Goal: Task Accomplishment & Management: Use online tool/utility

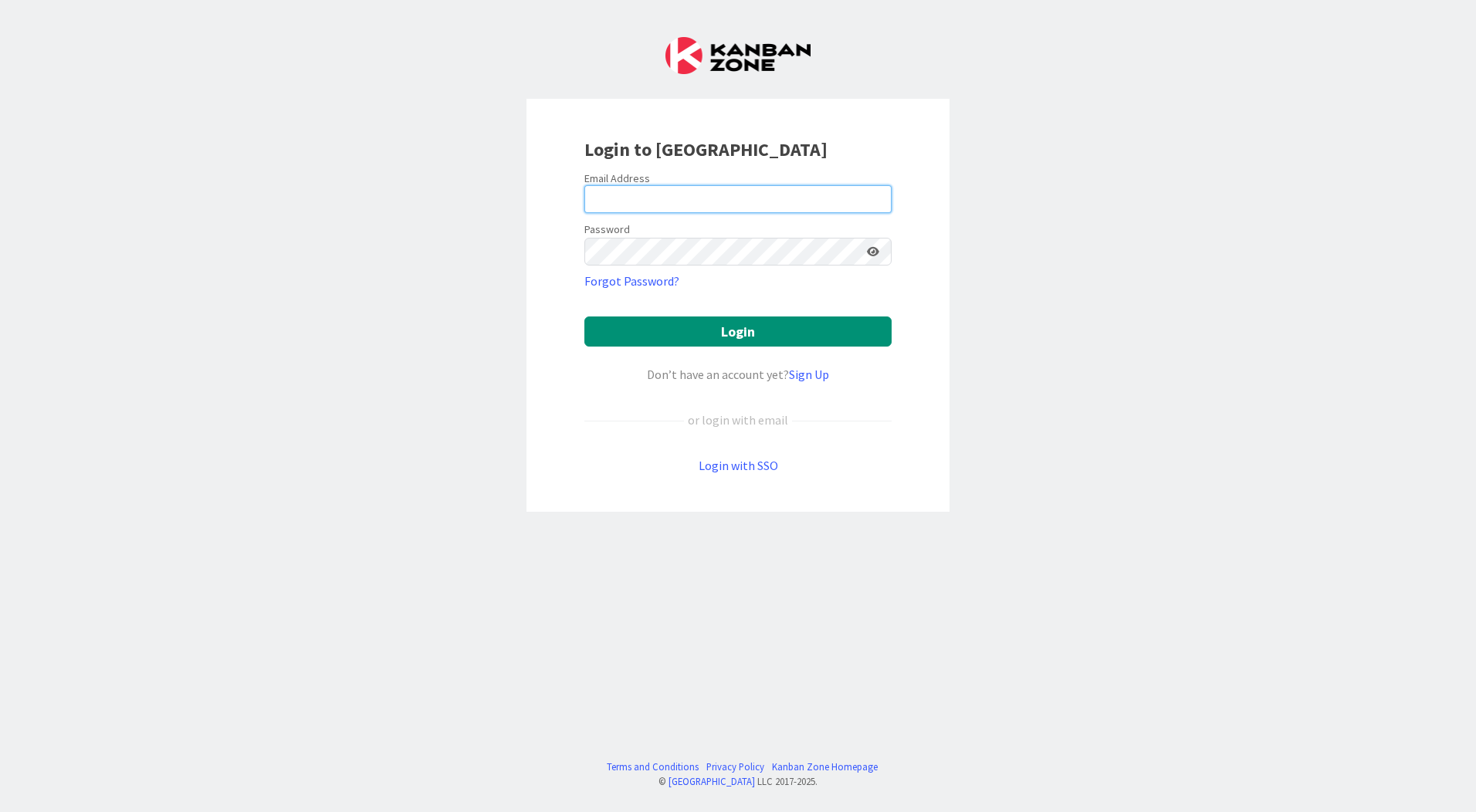
drag, startPoint x: 644, startPoint y: 189, endPoint x: 635, endPoint y: 189, distance: 9.0
click at [644, 189] on input "email" at bounding box center [738, 199] width 307 height 27
type input "[EMAIL_ADDRESS][PERSON_NAME][DOMAIN_NAME]"
click at [584, 316] on button "Login" at bounding box center [738, 331] width 307 height 30
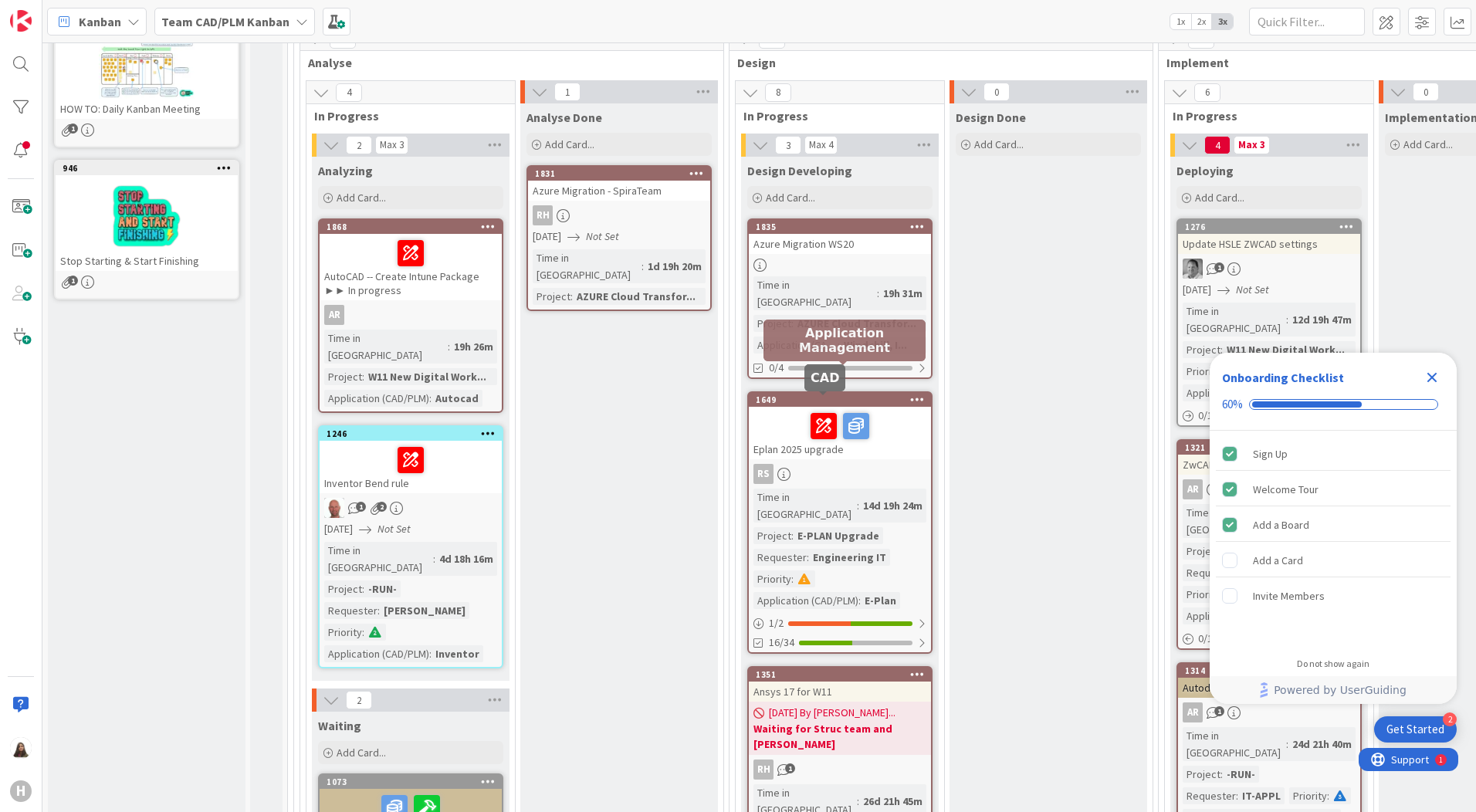
scroll to position [386, 0]
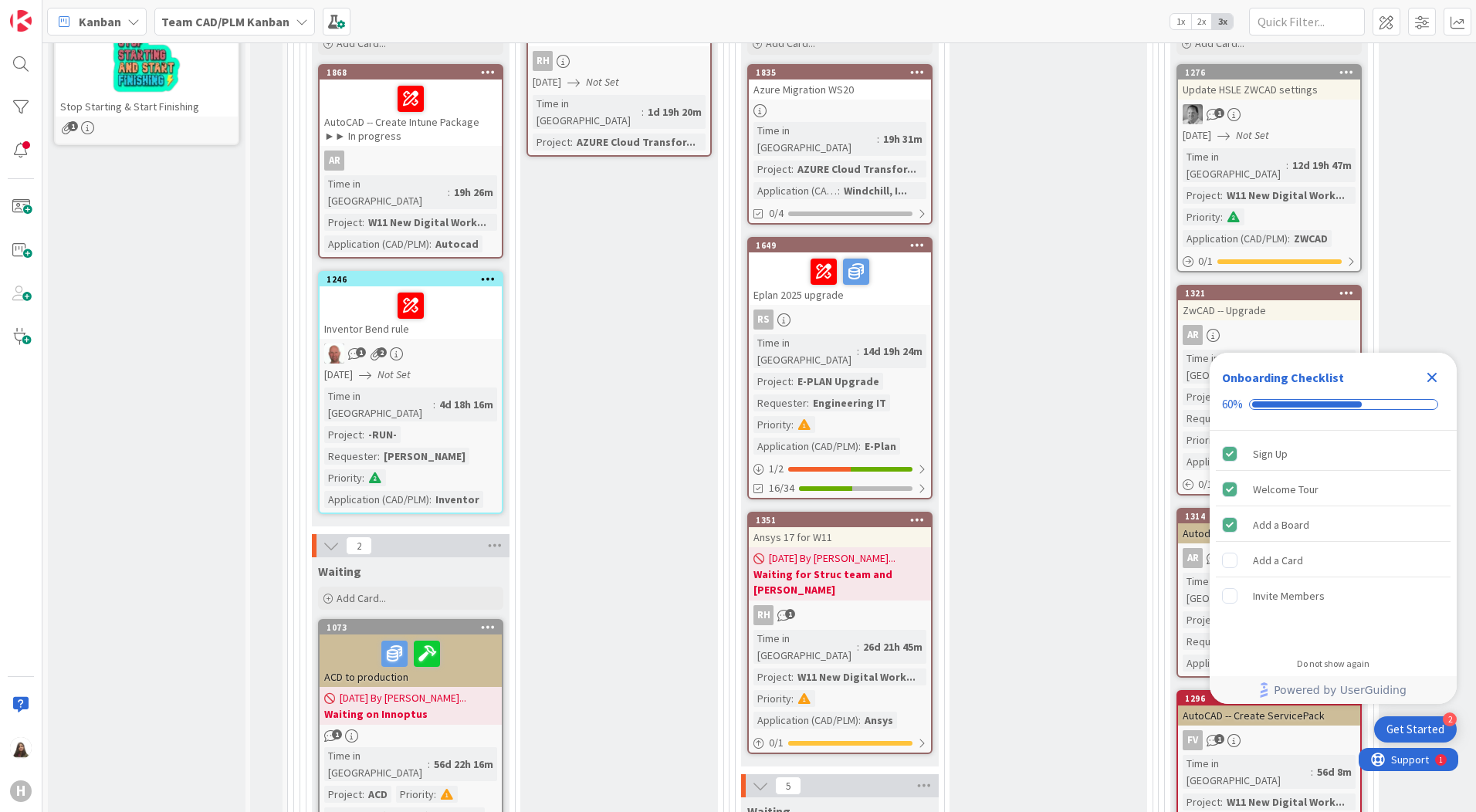
click at [1432, 383] on icon "Close Checklist" at bounding box center [1431, 377] width 19 height 19
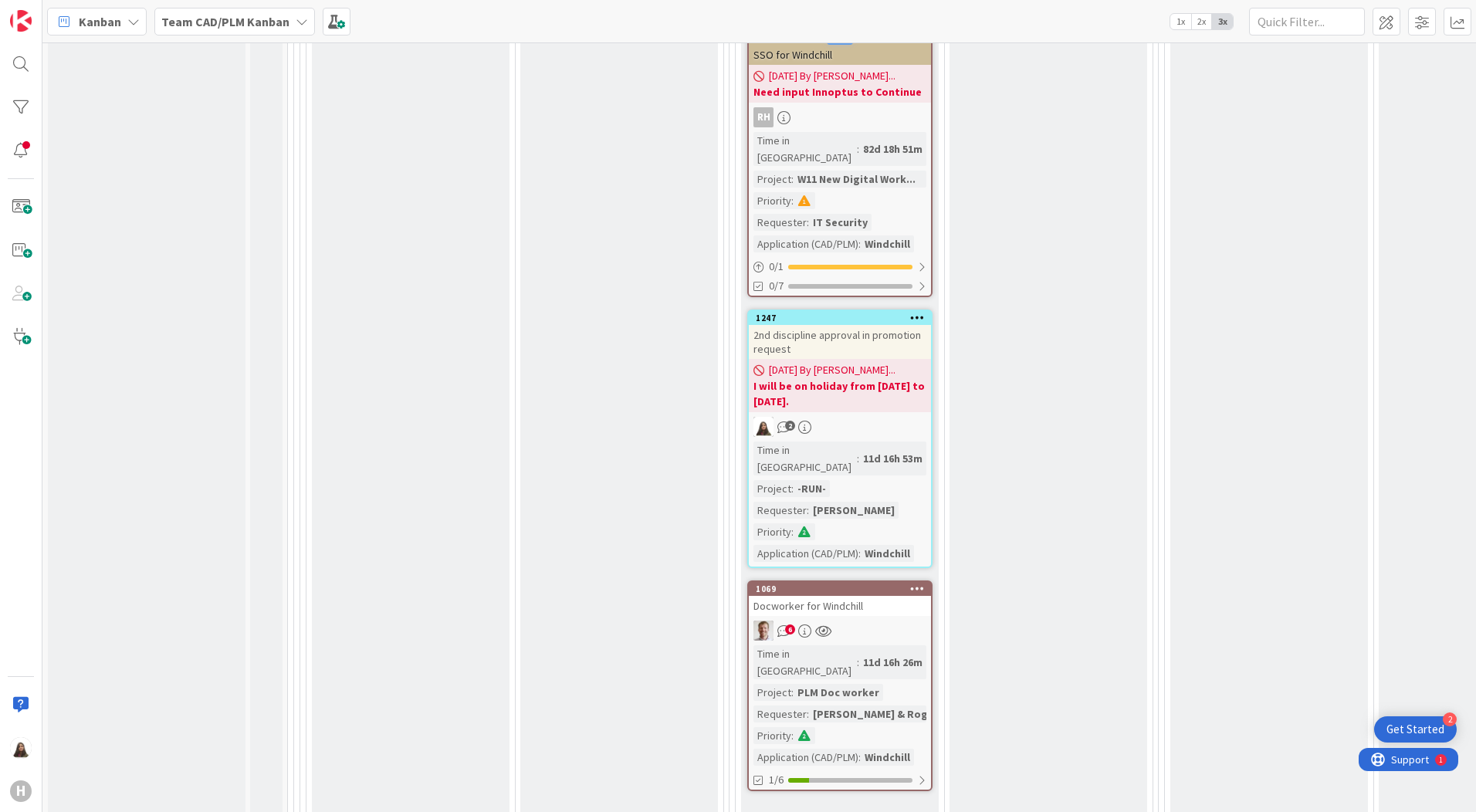
scroll to position [1775, 0]
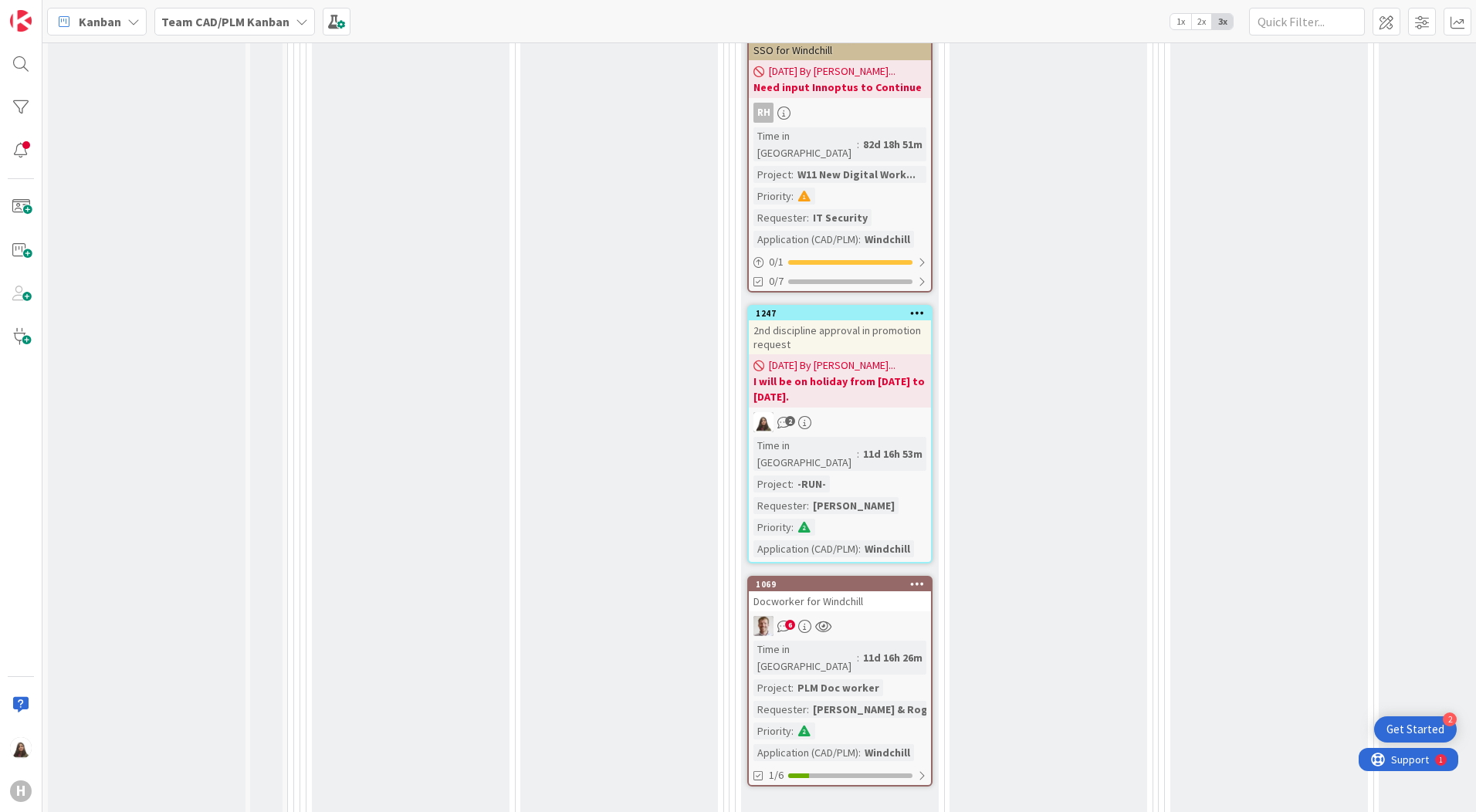
click at [852, 373] on b "I will be on holiday from [DATE] to [DATE]." at bounding box center [840, 388] width 173 height 30
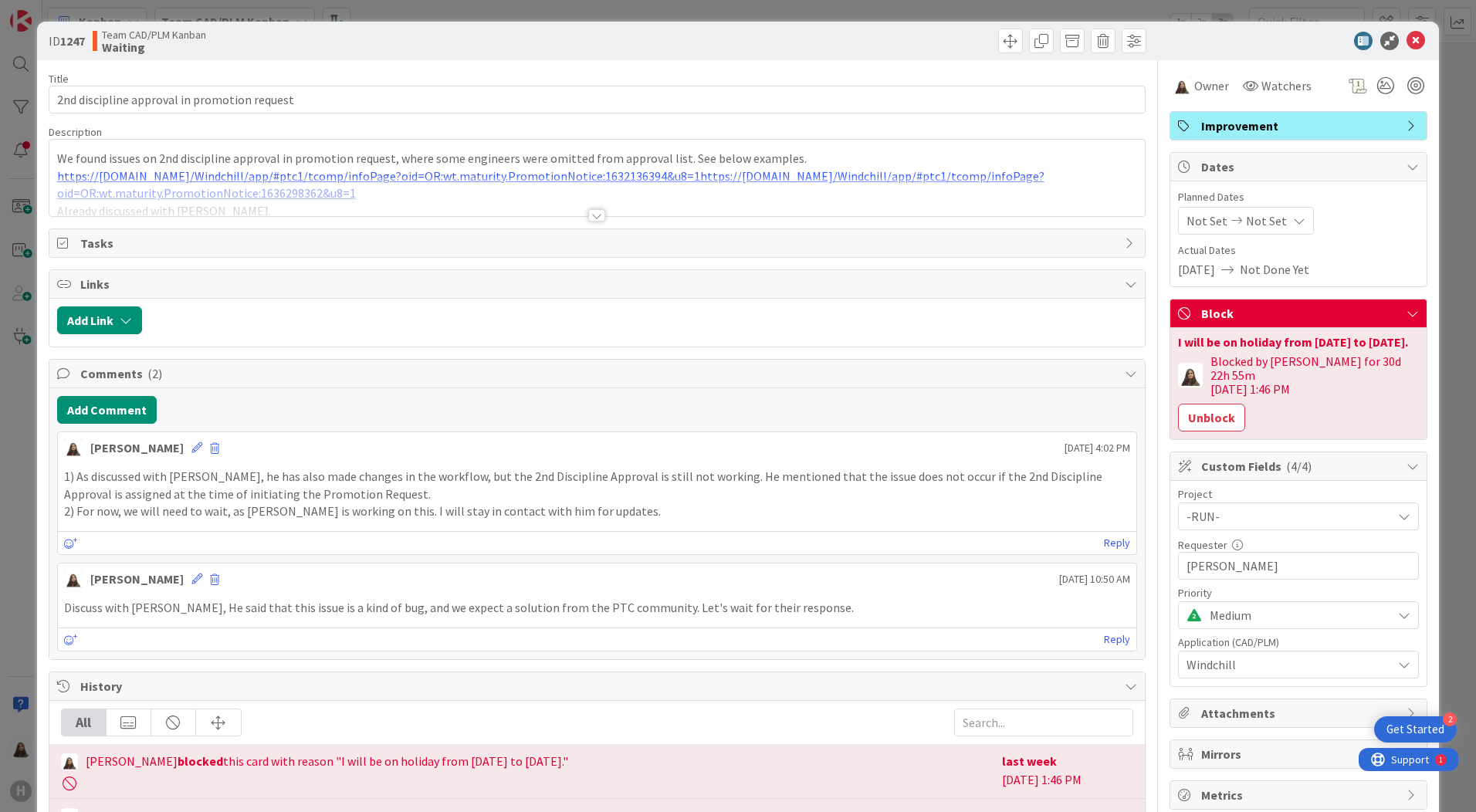
click at [1379, 305] on span "Block" at bounding box center [1299, 313] width 197 height 19
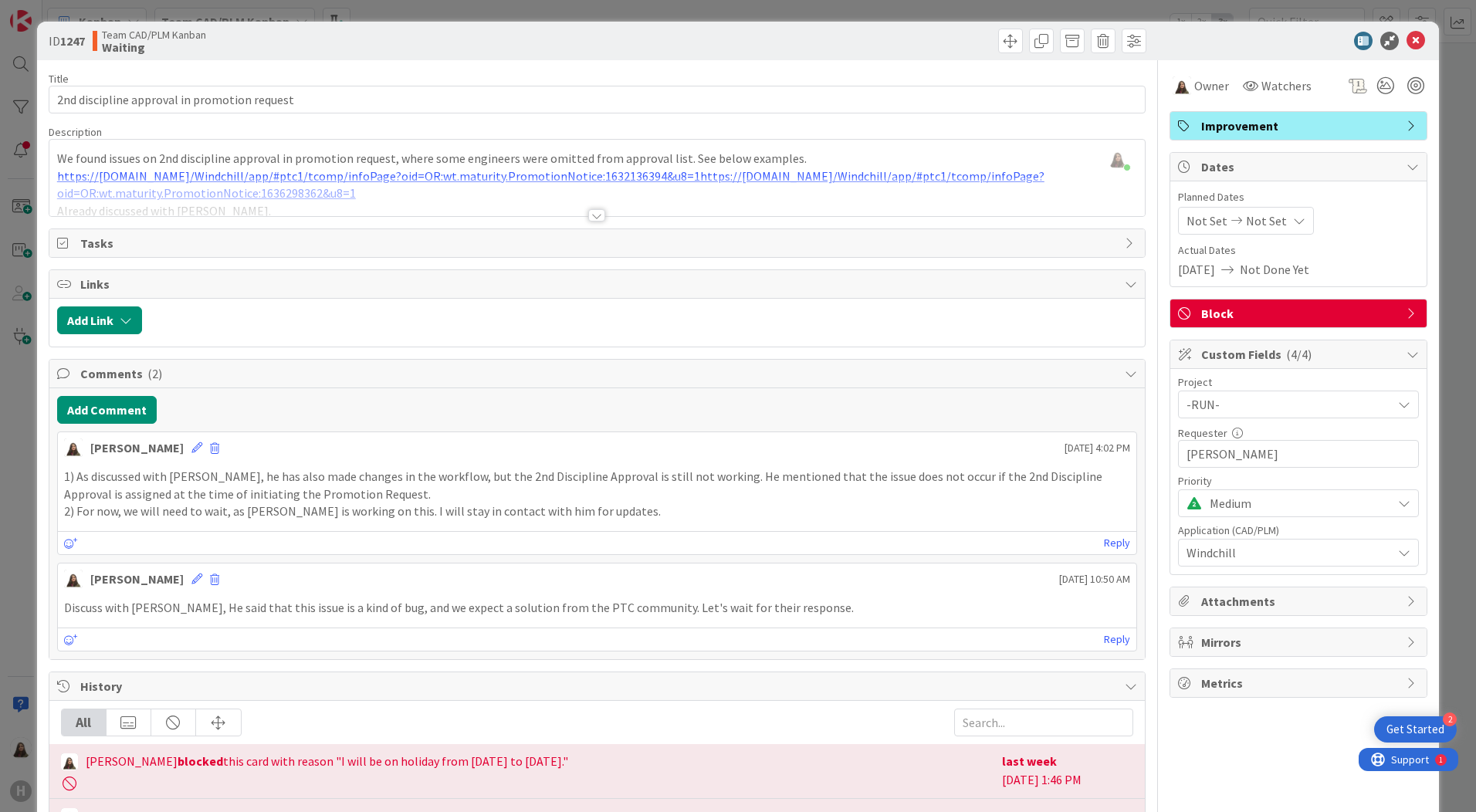
click at [1406, 312] on icon at bounding box center [1412, 313] width 13 height 13
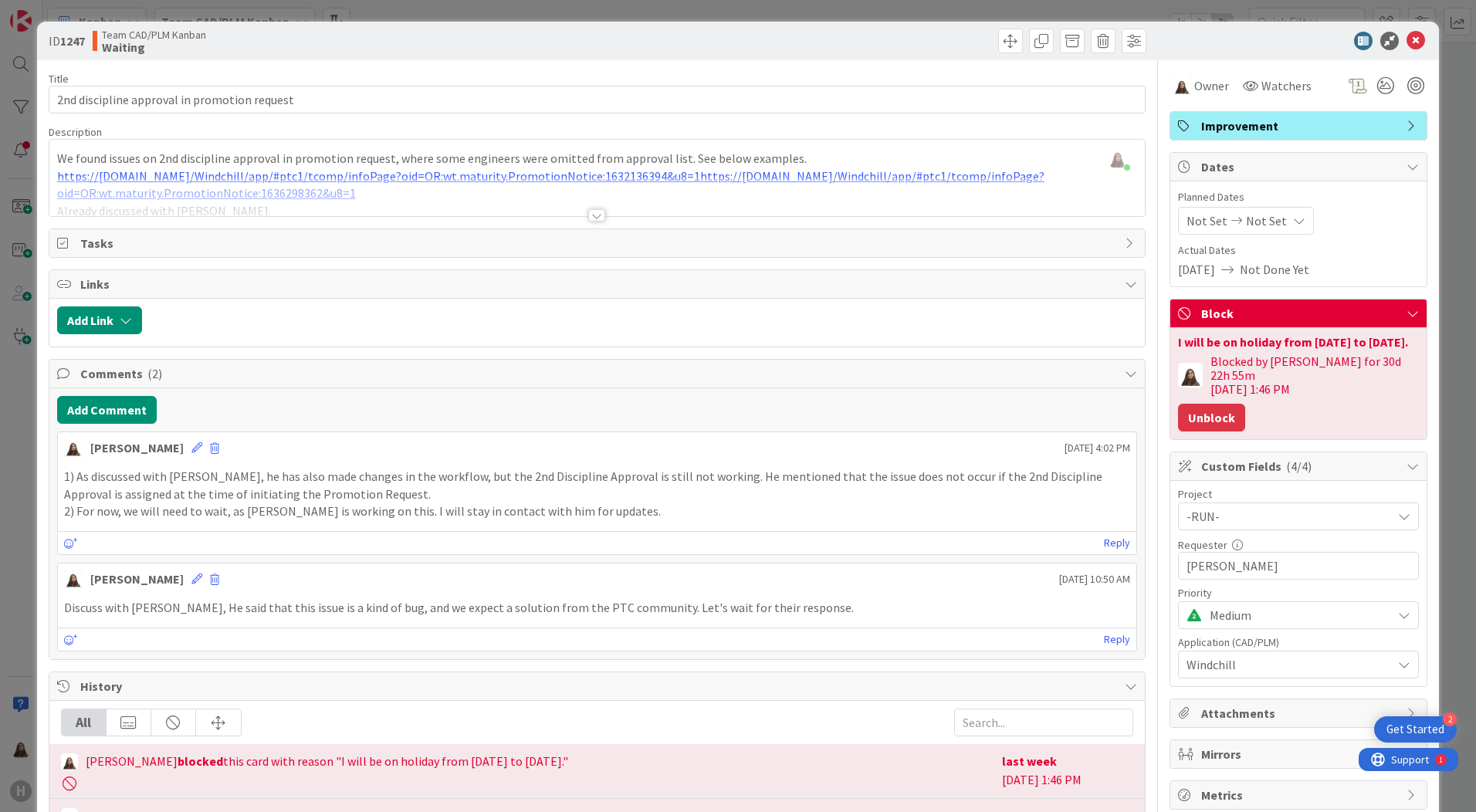
click at [1195, 409] on button "Unblock" at bounding box center [1211, 417] width 67 height 27
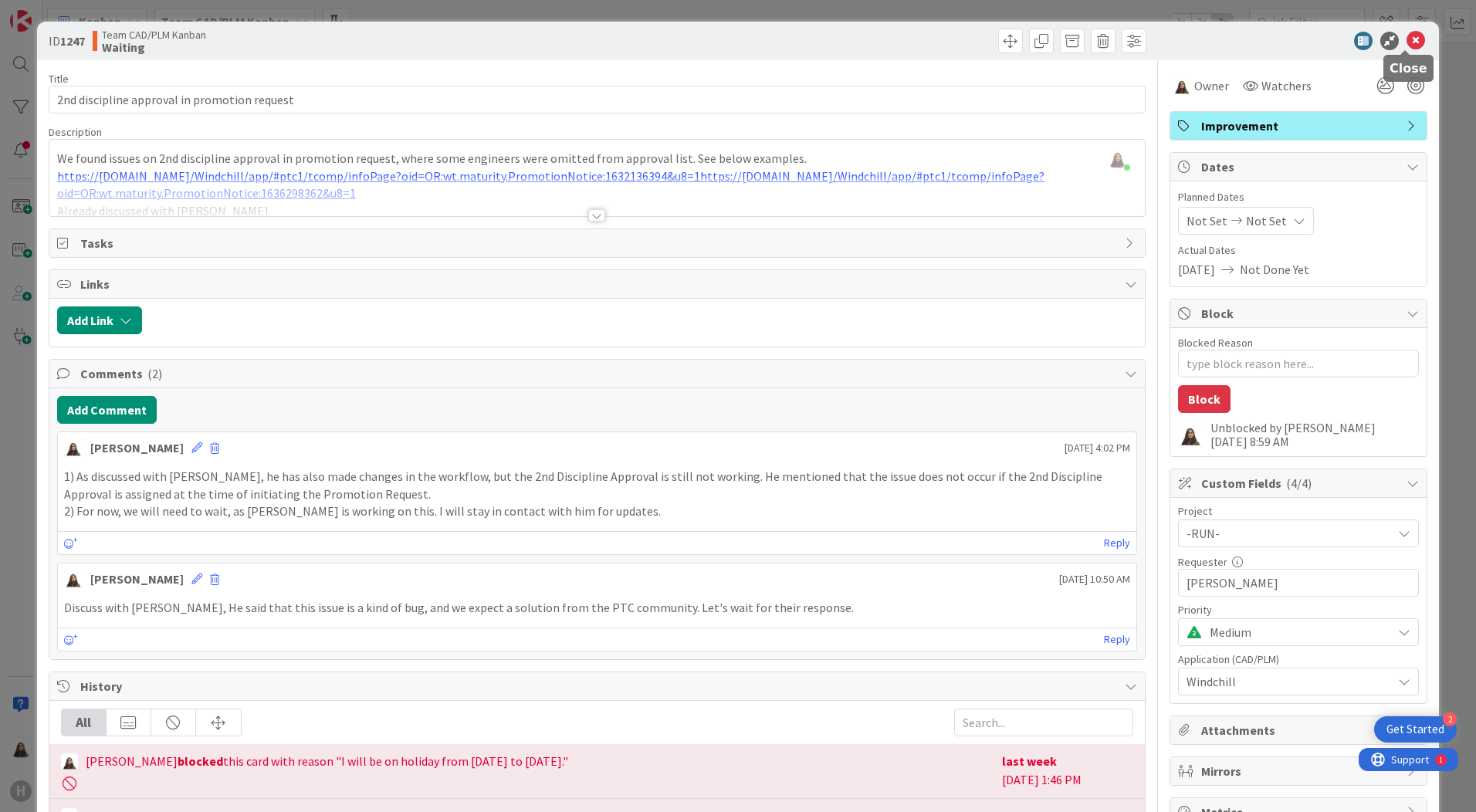
click at [1407, 36] on icon at bounding box center [1415, 40] width 19 height 19
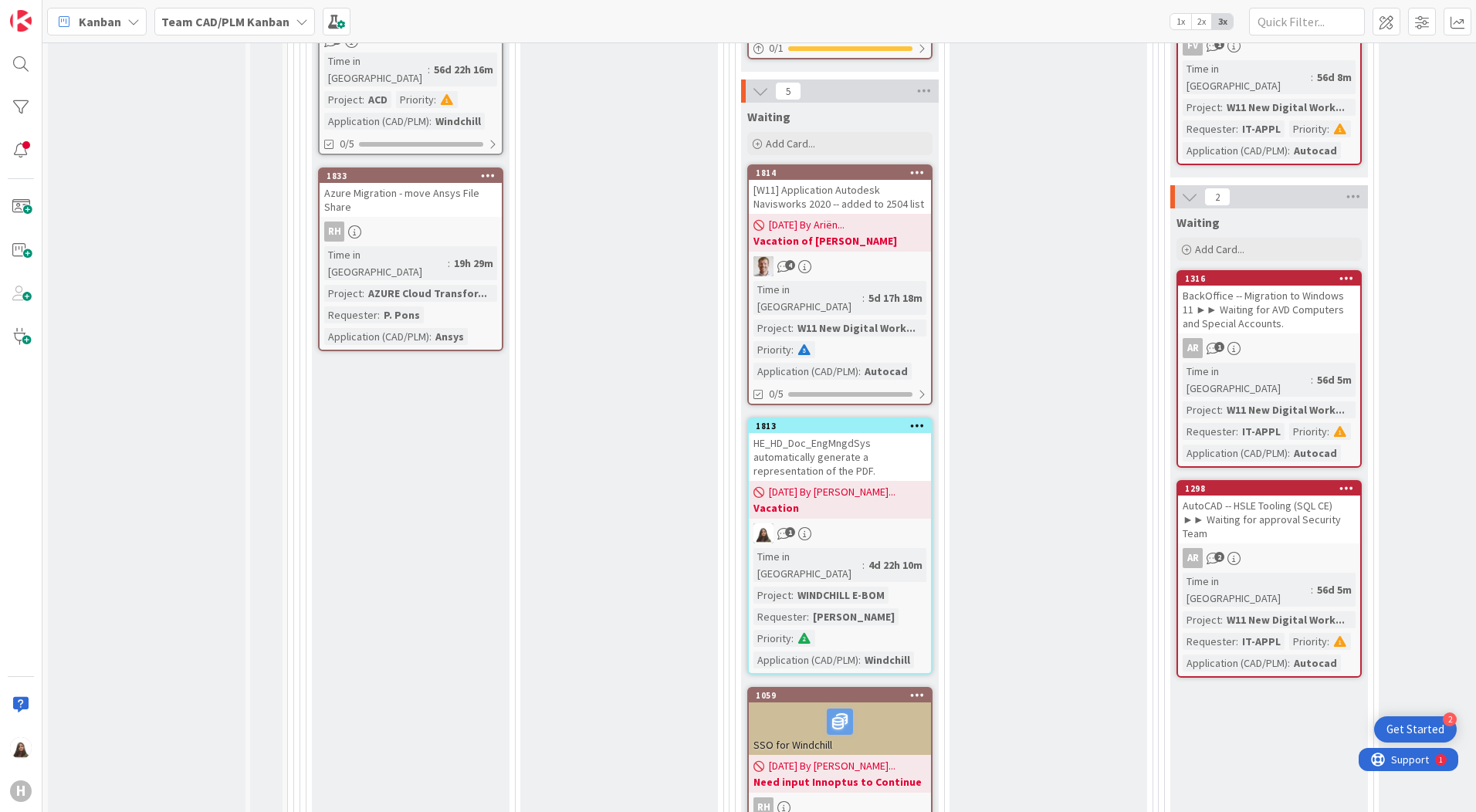
click at [864, 484] on span "[DATE] By [PERSON_NAME]..." at bounding box center [832, 492] width 127 height 17
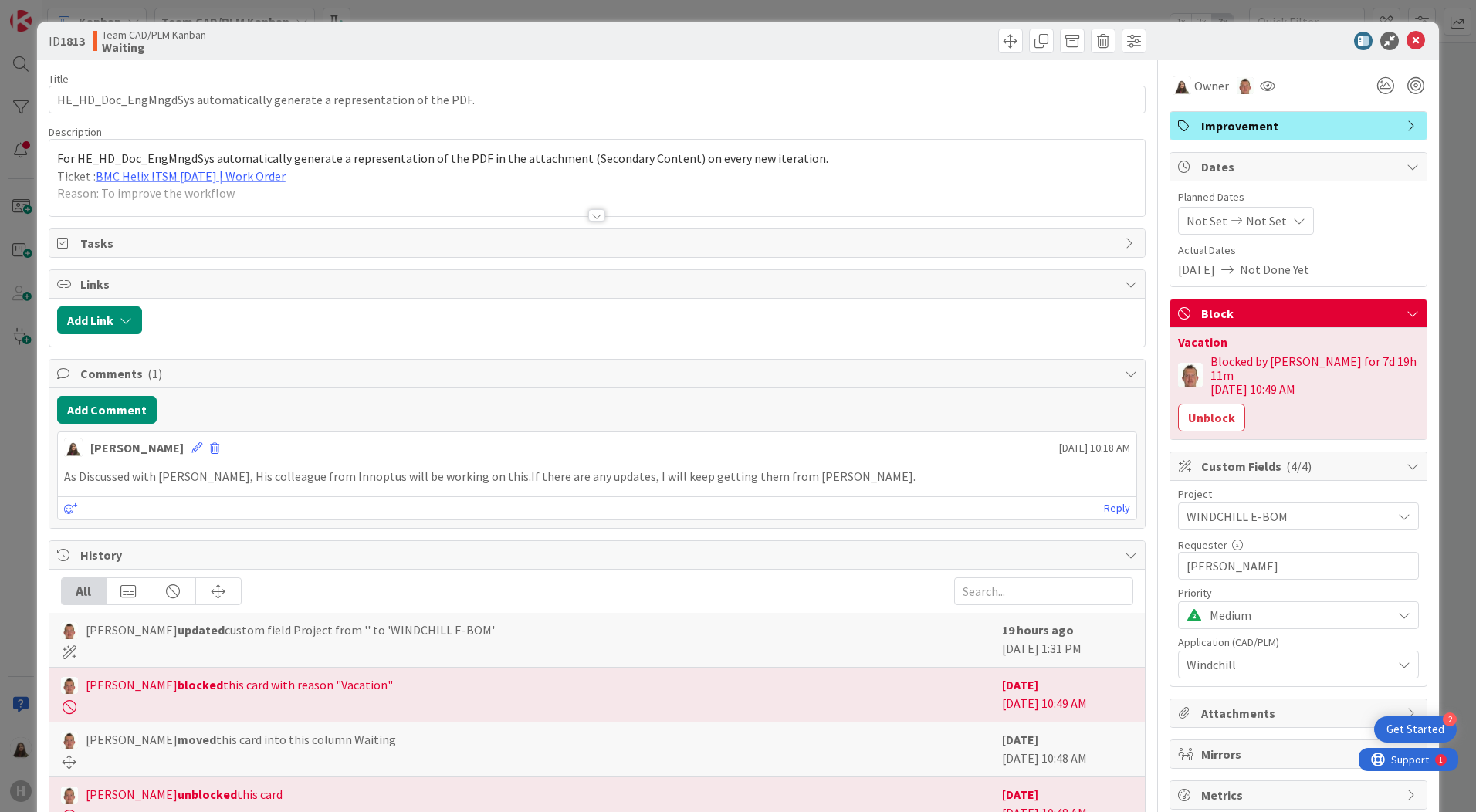
click at [1406, 308] on icon at bounding box center [1412, 313] width 13 height 13
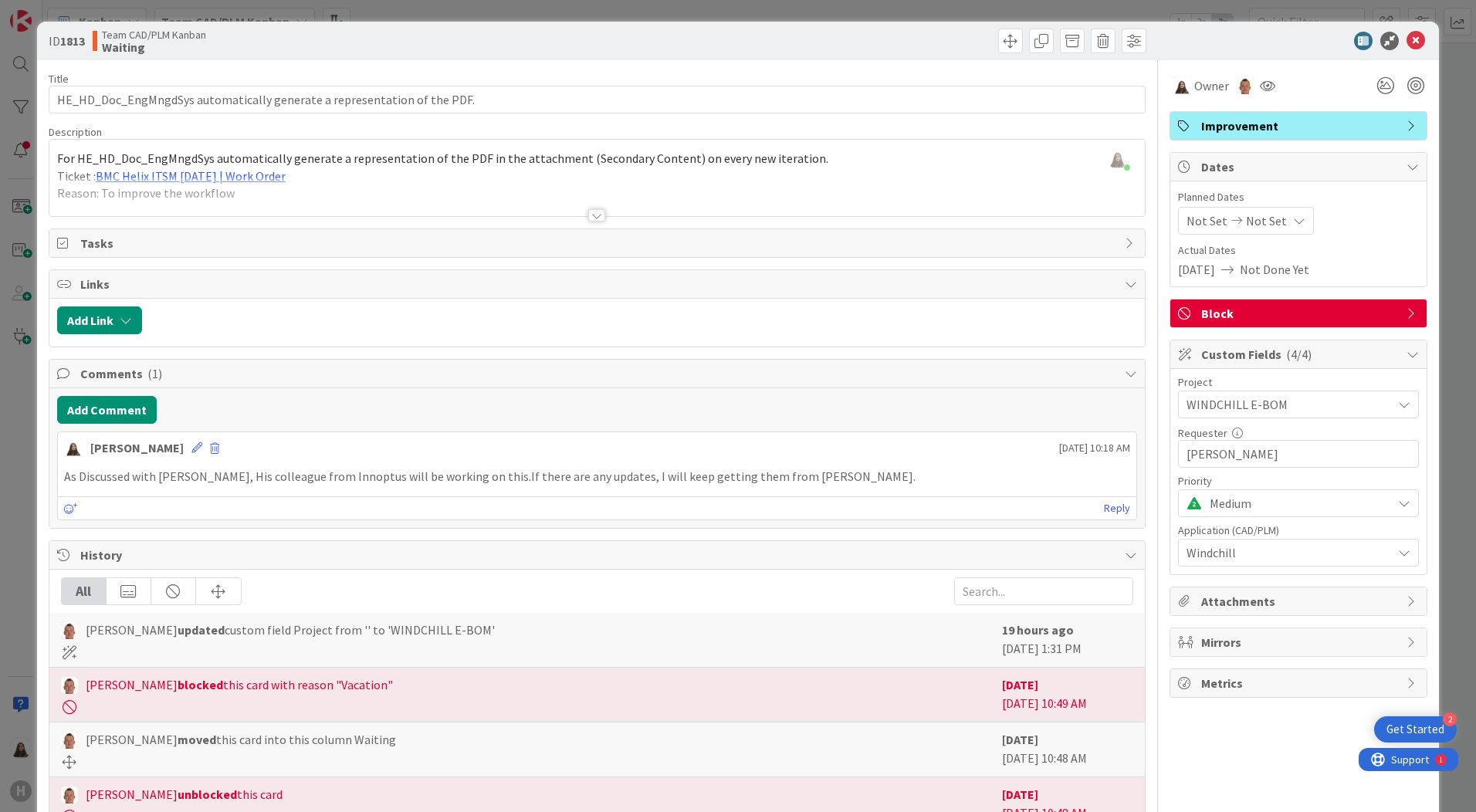
click at [1406, 315] on icon at bounding box center [1412, 313] width 13 height 13
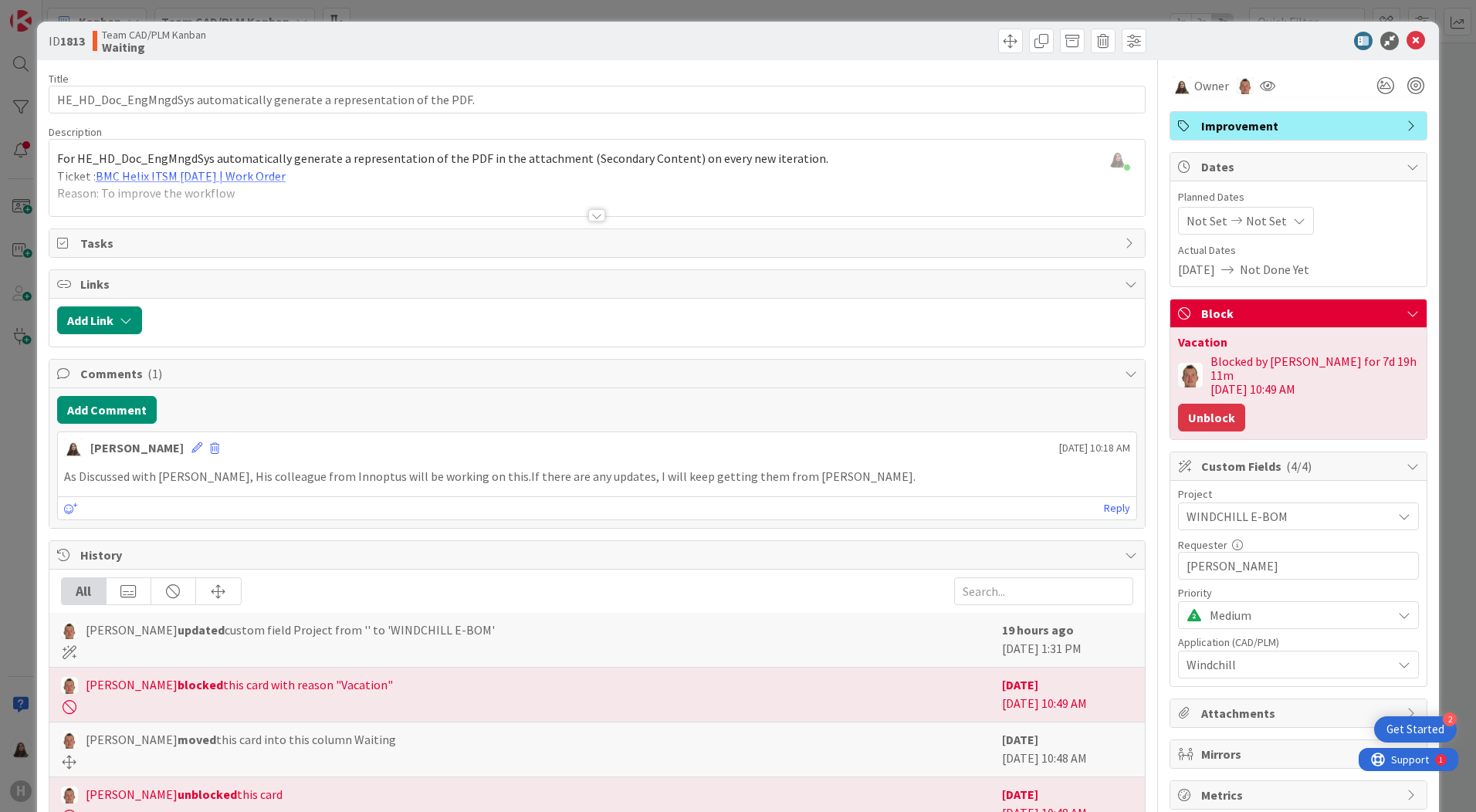
click at [1191, 404] on button "Unblock" at bounding box center [1211, 417] width 67 height 27
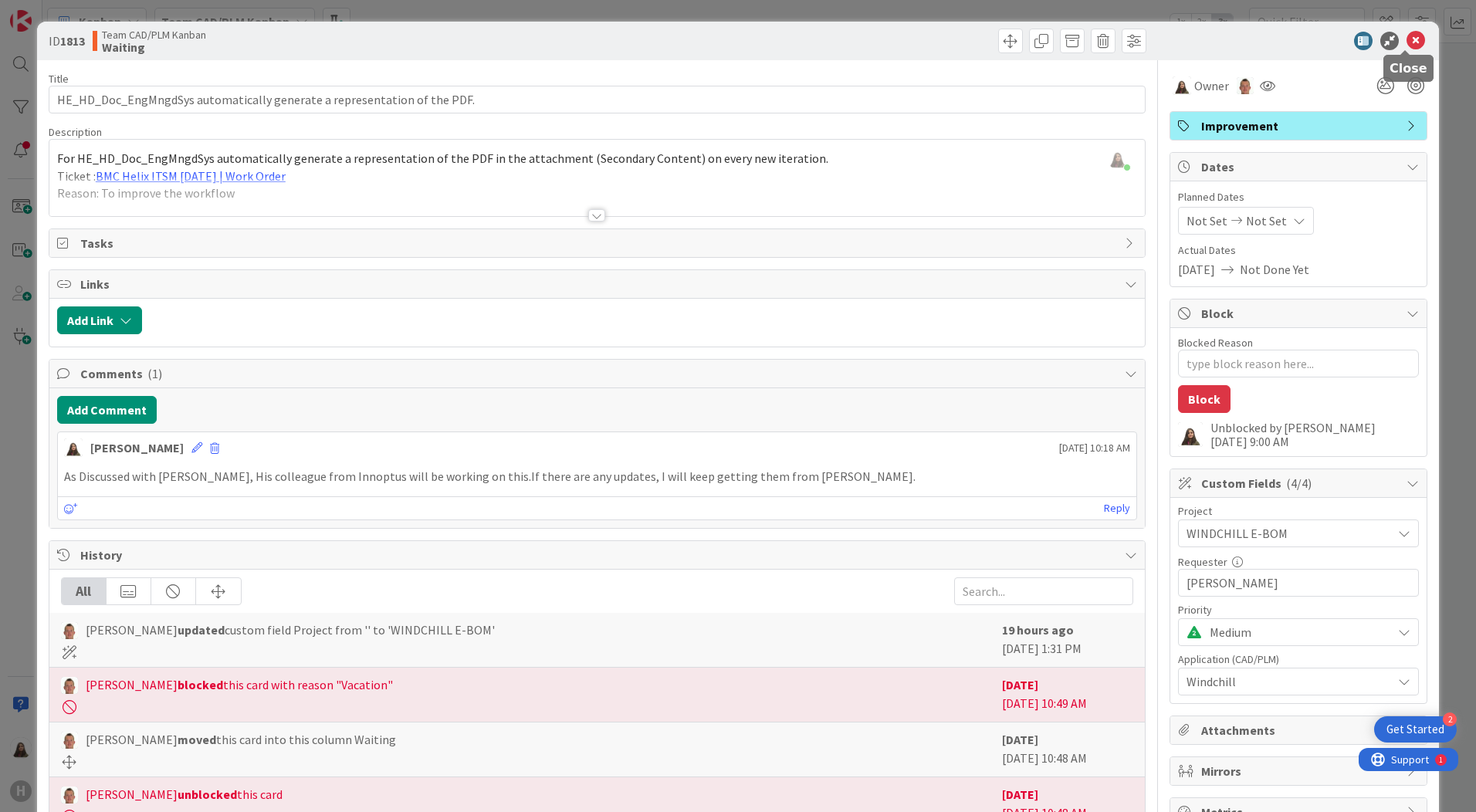
click at [1411, 39] on icon at bounding box center [1415, 40] width 19 height 19
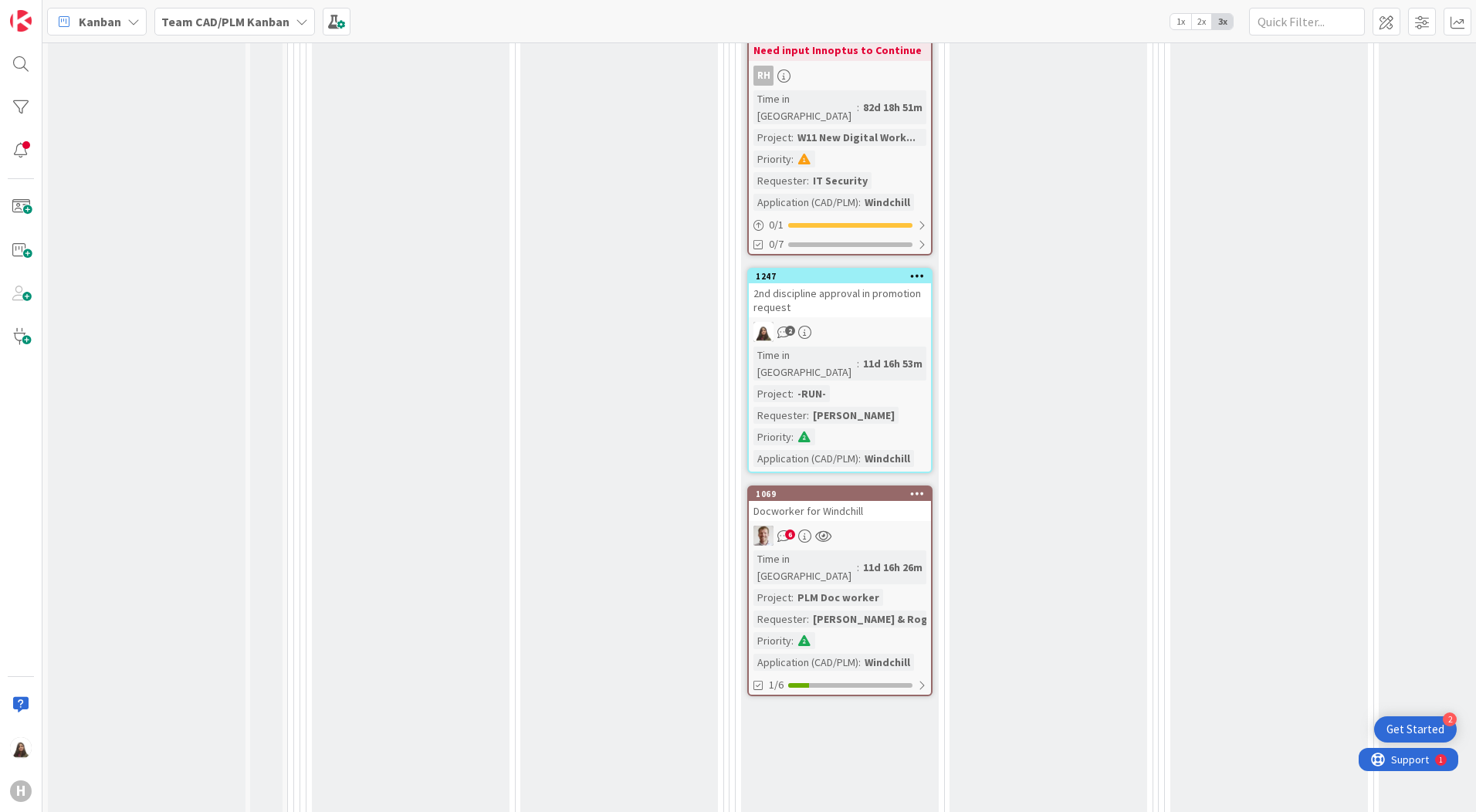
scroll to position [1775, 0]
click at [826, 550] on div "Time in [GEOGRAPHIC_DATA]" at bounding box center [804, 567] width 103 height 34
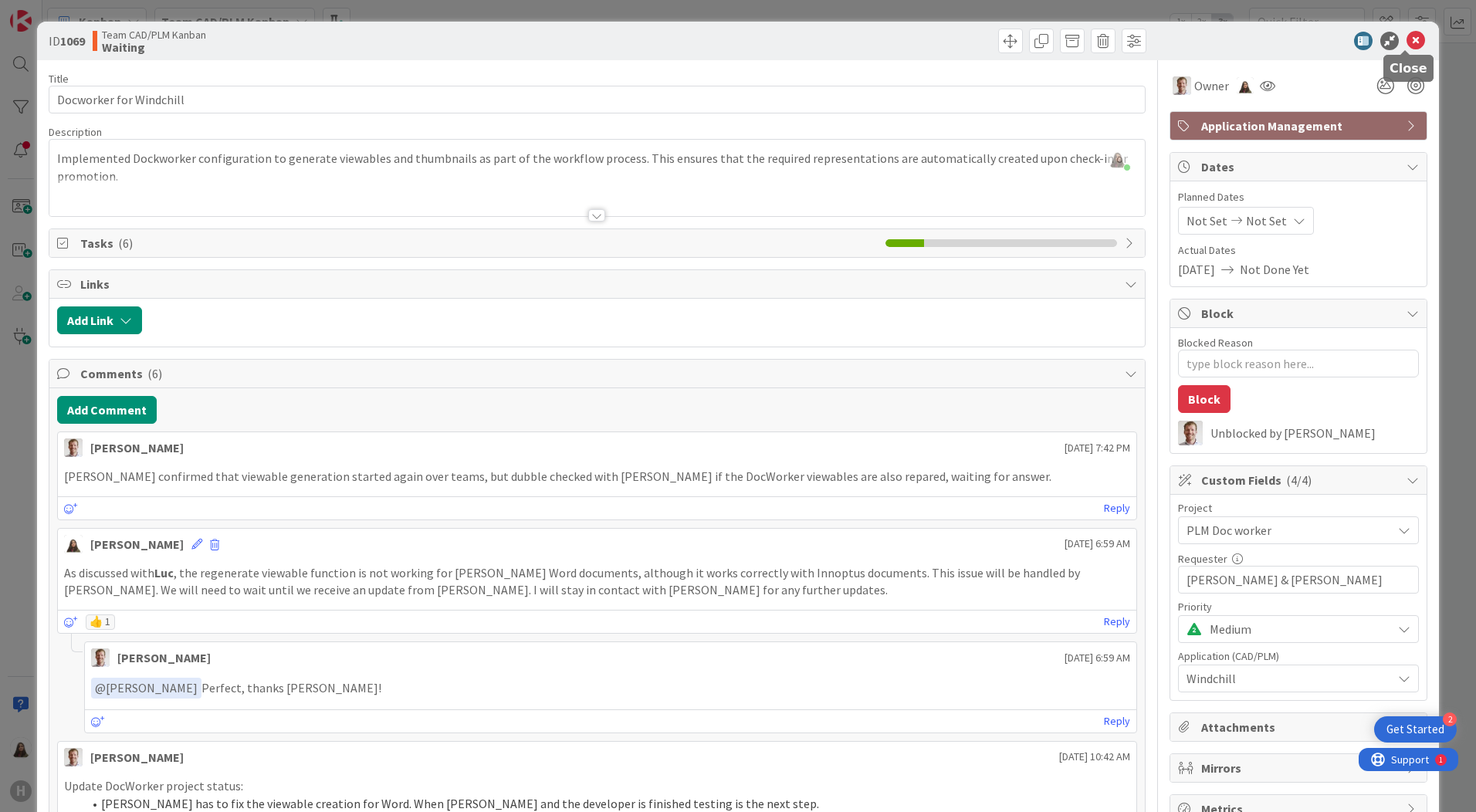
click at [1406, 39] on icon at bounding box center [1415, 40] width 19 height 19
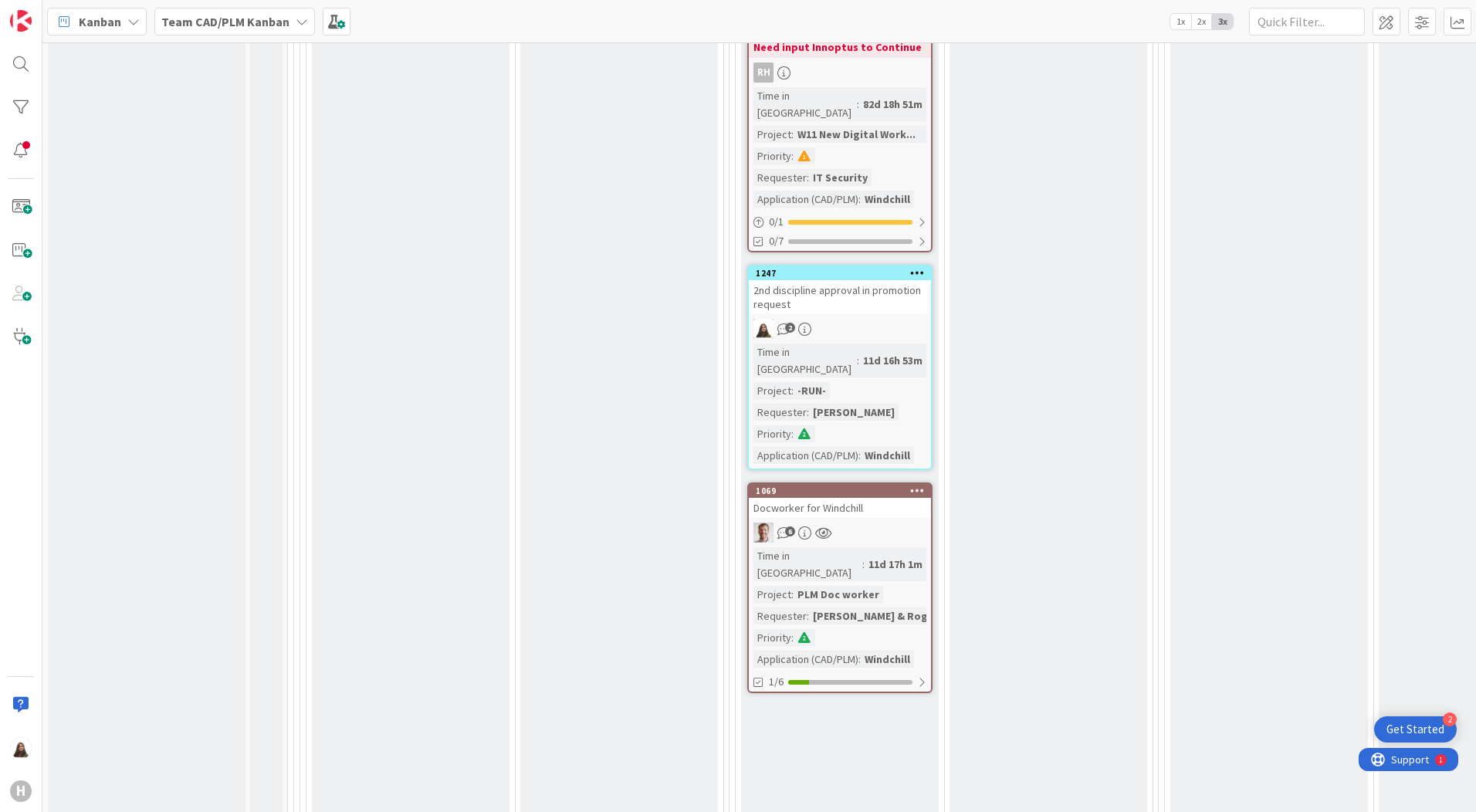
scroll to position [1775, 0]
click at [842, 283] on div "2nd discipline approval in promotion request" at bounding box center [839, 299] width 182 height 34
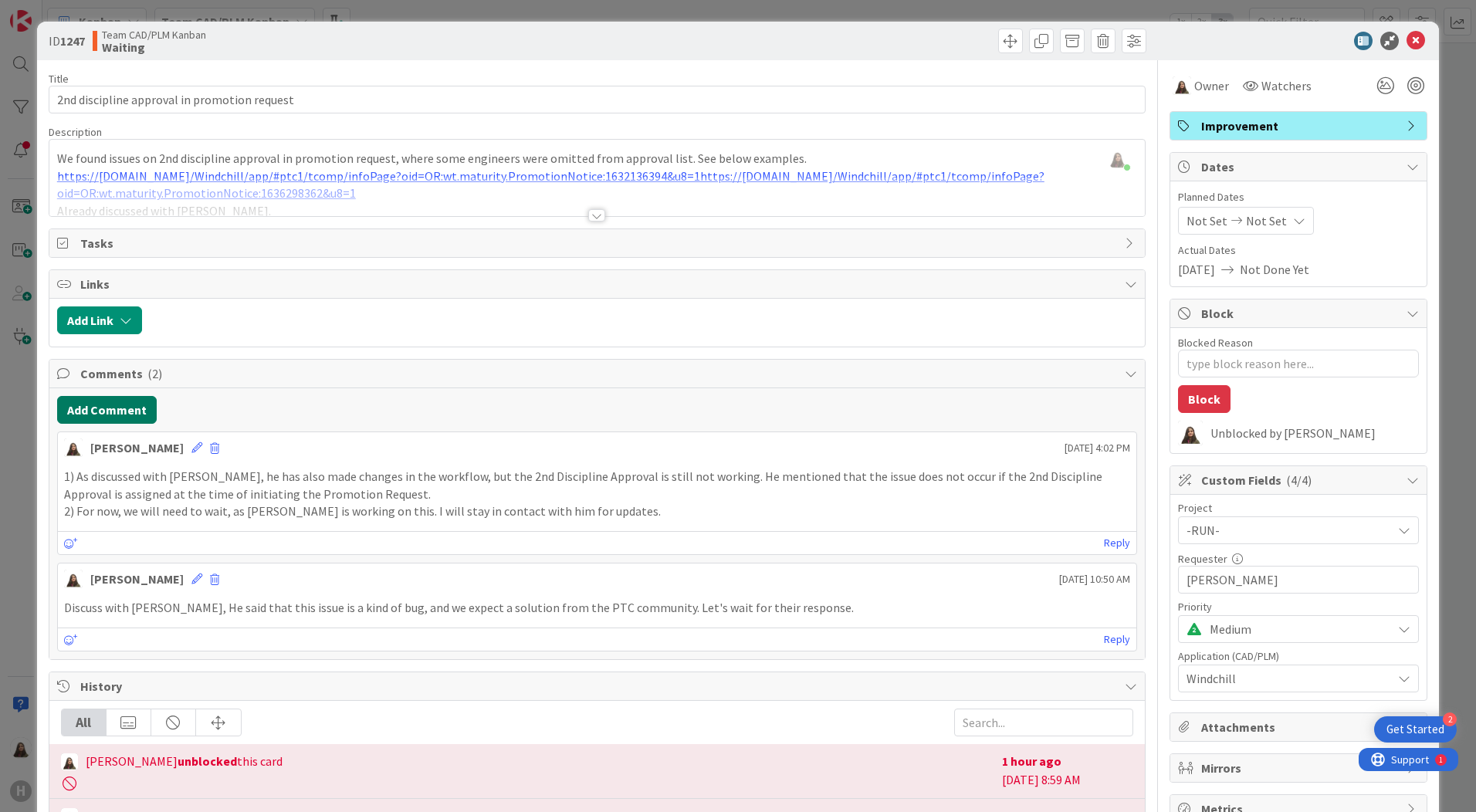
click at [105, 403] on button "Add Comment" at bounding box center [106, 409] width 99 height 27
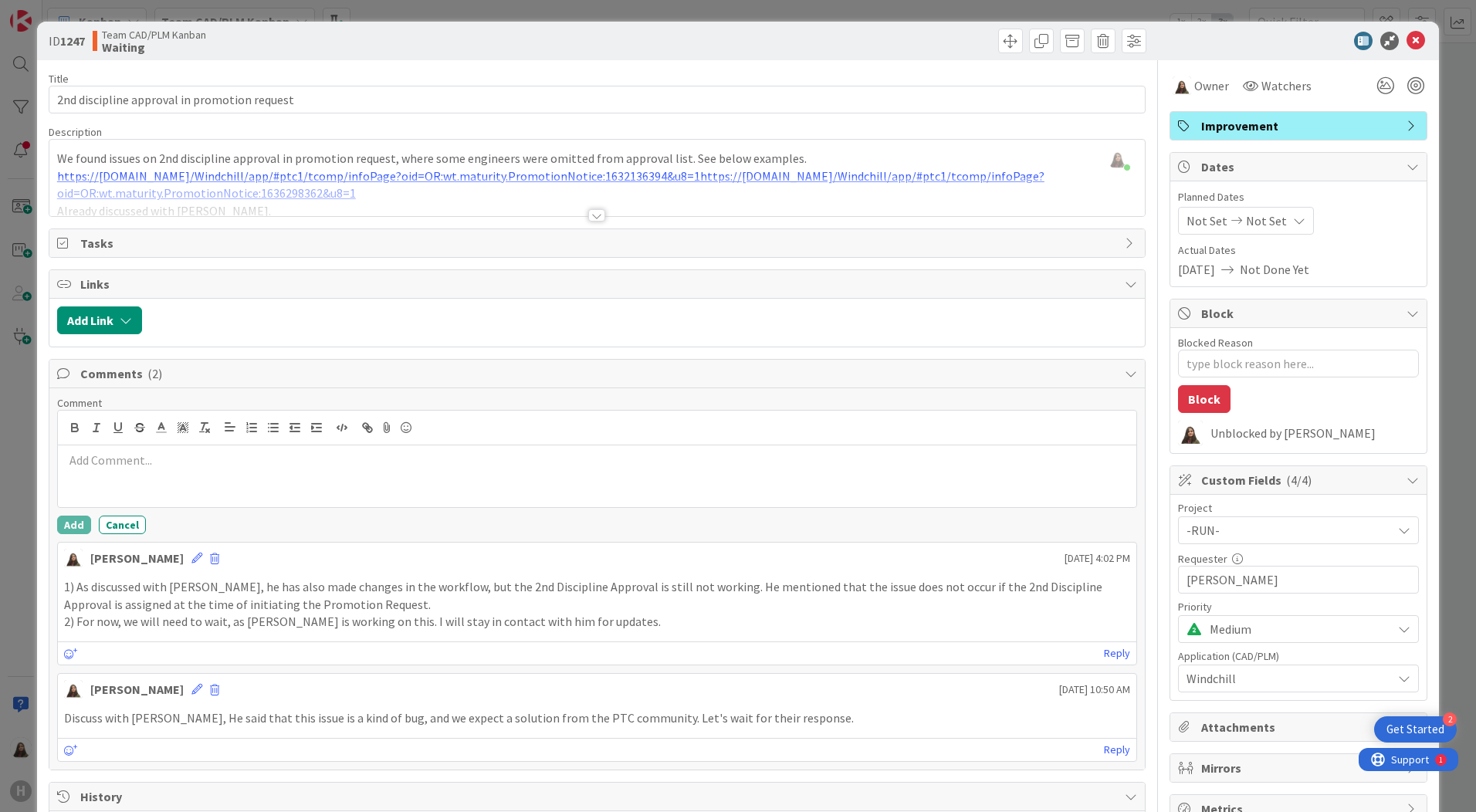
click at [99, 459] on p at bounding box center [596, 460] width 1066 height 18
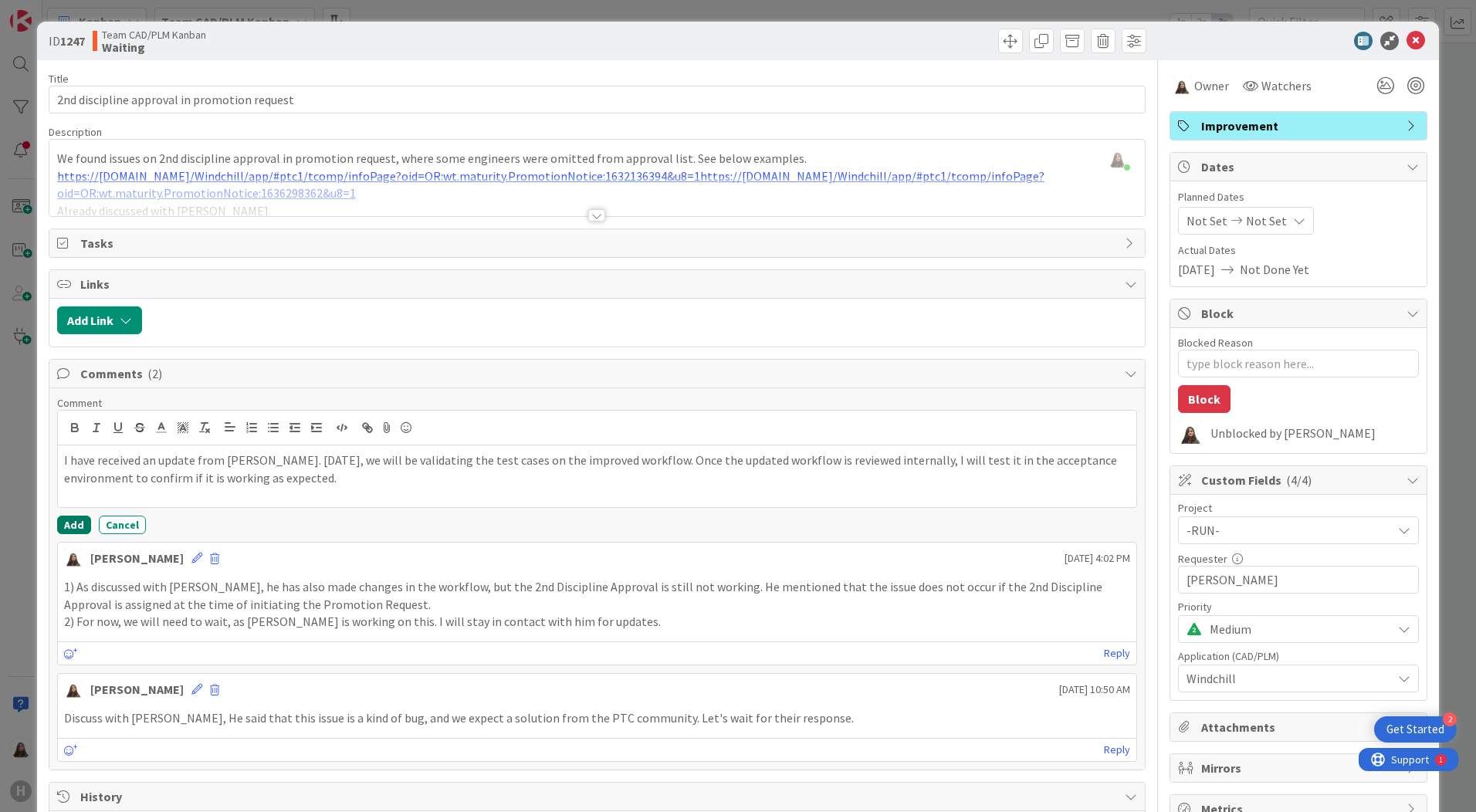
click at [70, 525] on button "Add" at bounding box center [74, 524] width 34 height 19
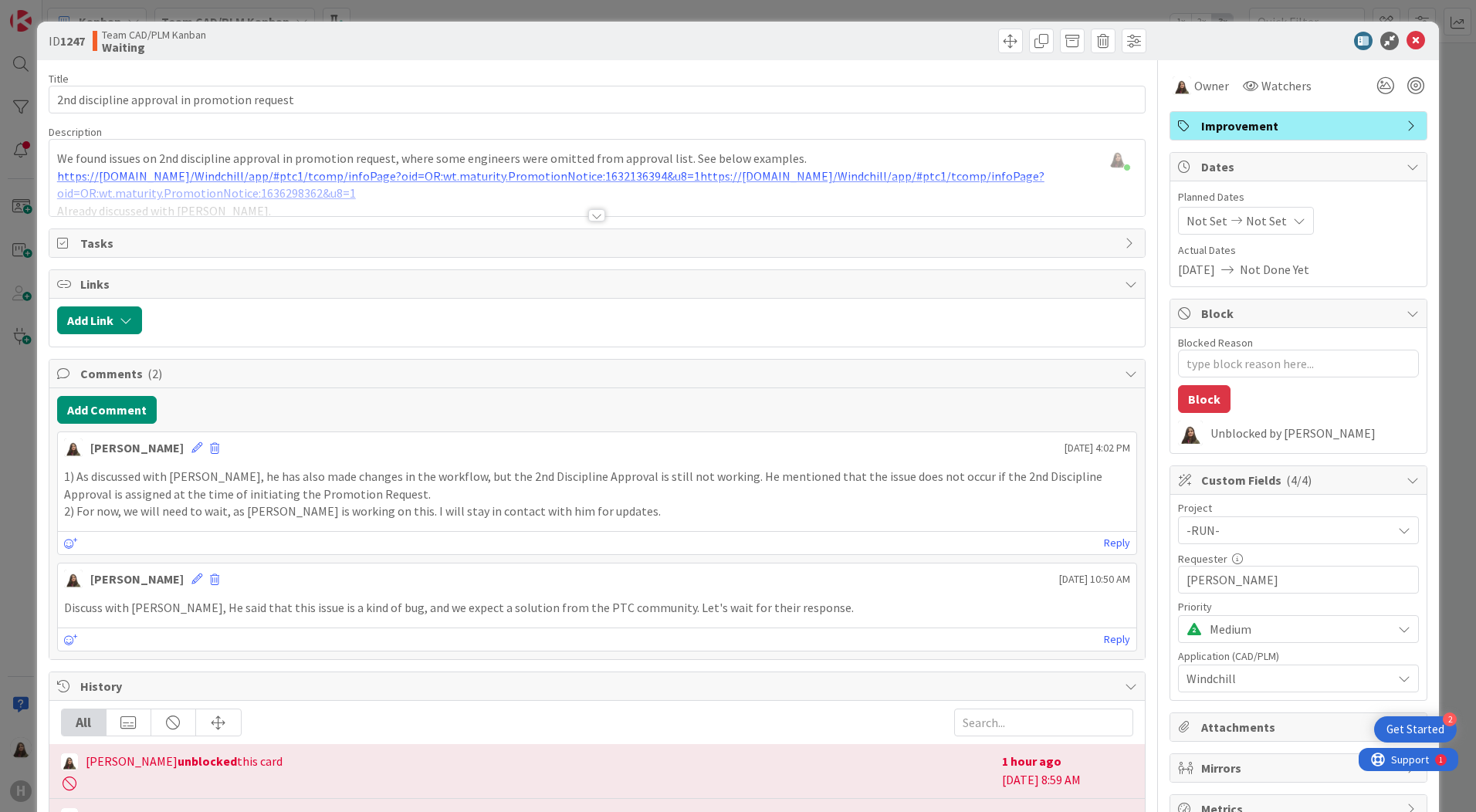
type textarea "x"
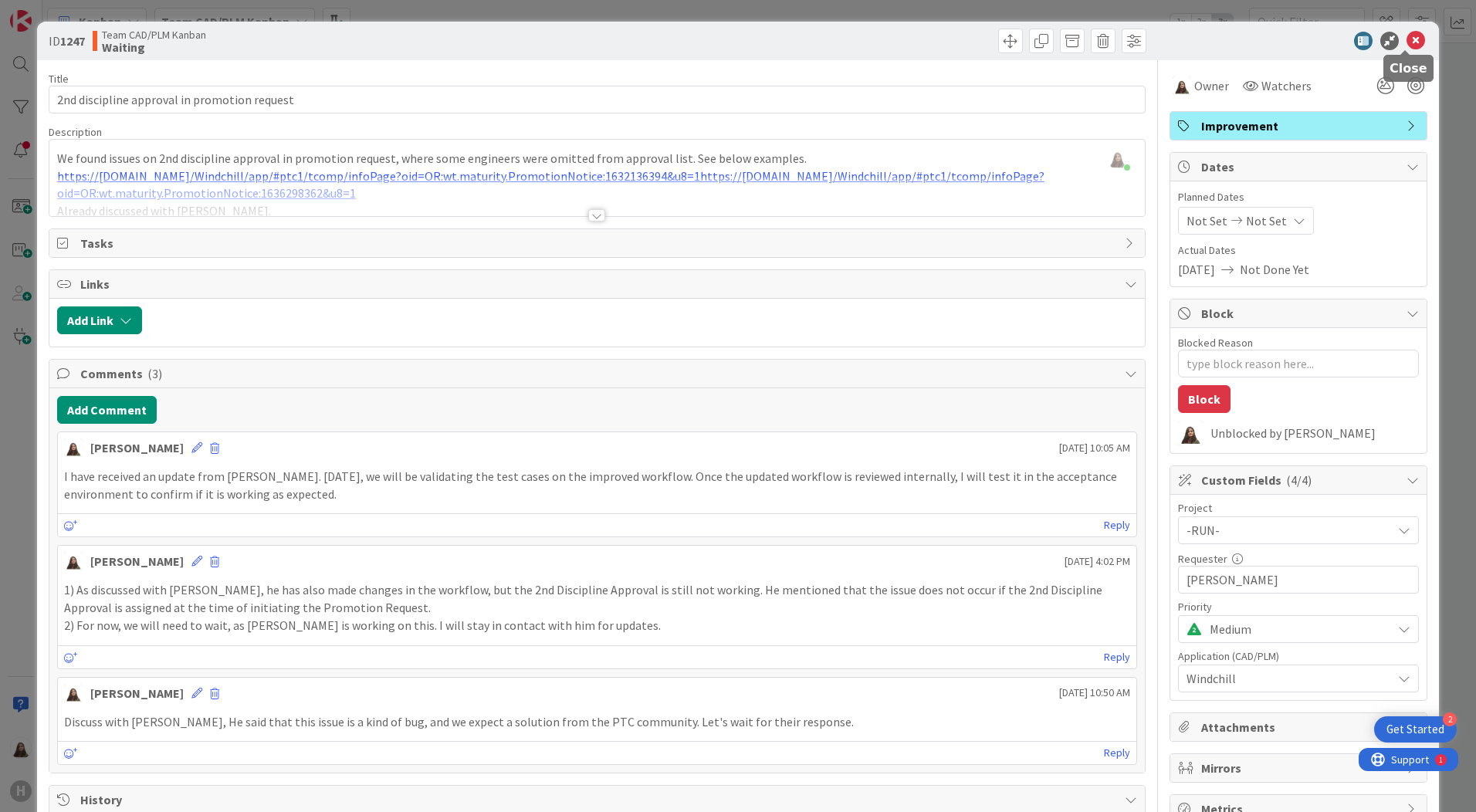
click at [1406, 42] on icon at bounding box center [1415, 40] width 19 height 19
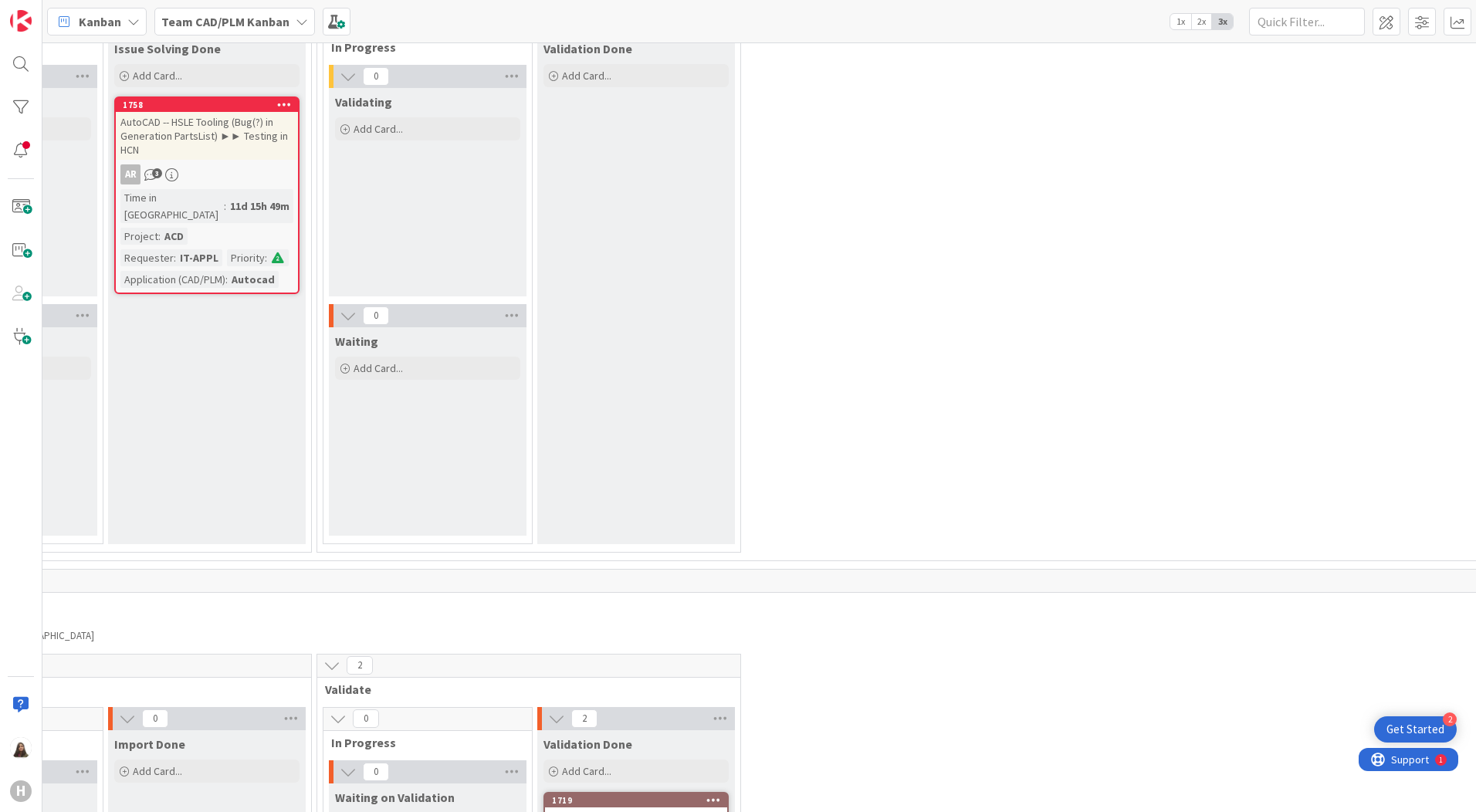
scroll to position [3087, 412]
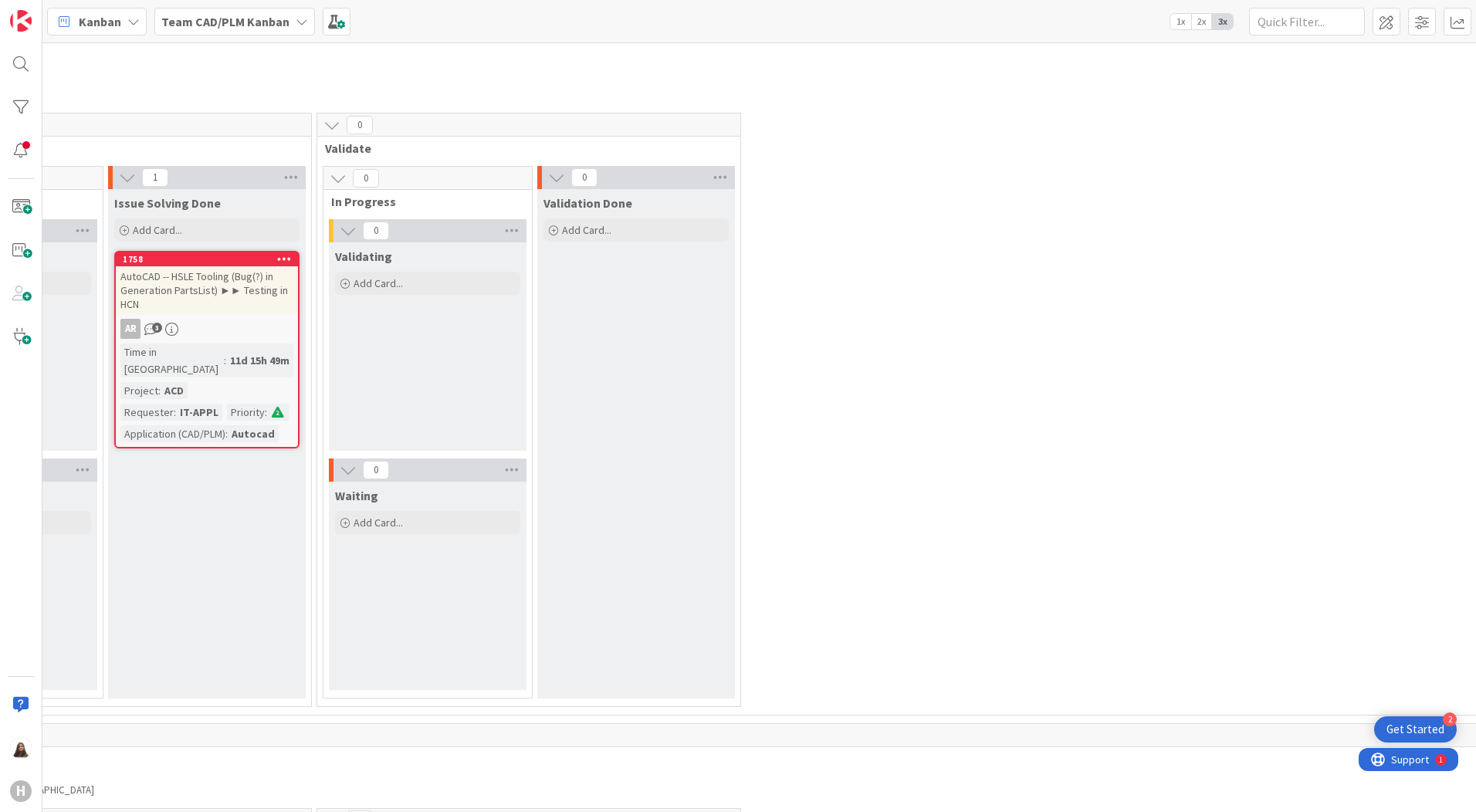
click at [129, 16] on icon at bounding box center [134, 22] width 13 height 13
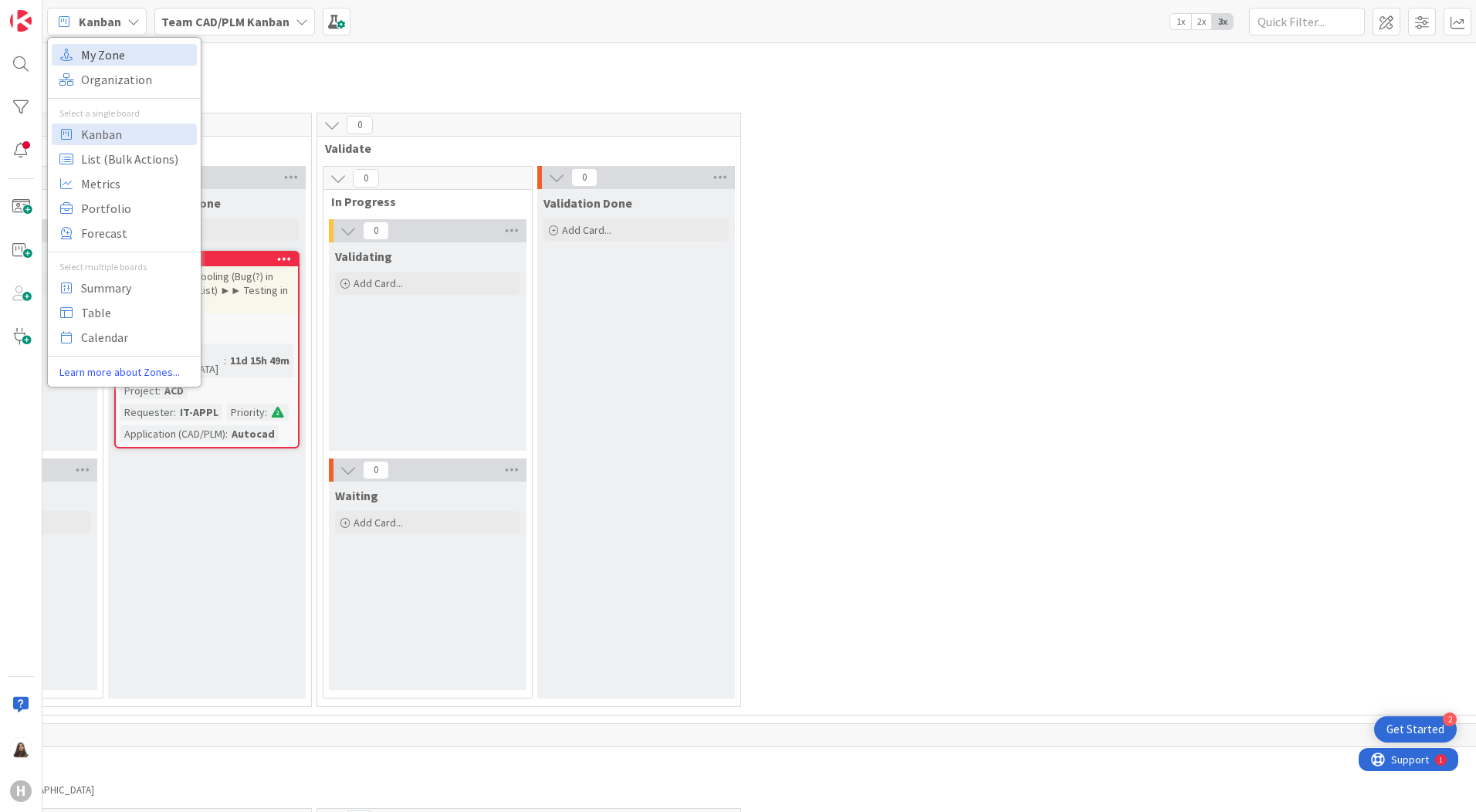
click at [115, 46] on span "My Zone" at bounding box center [137, 55] width 111 height 24
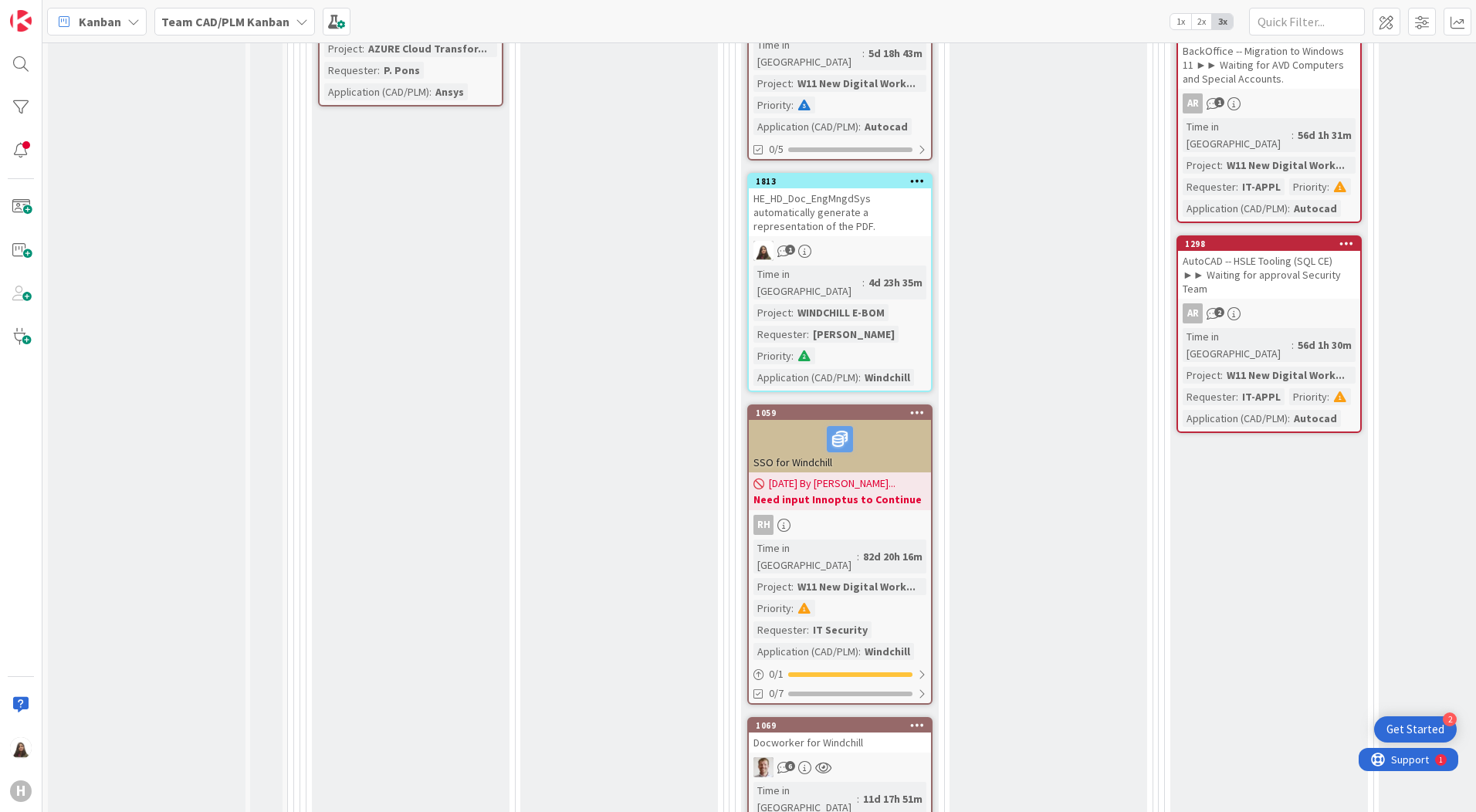
scroll to position [1466, 0]
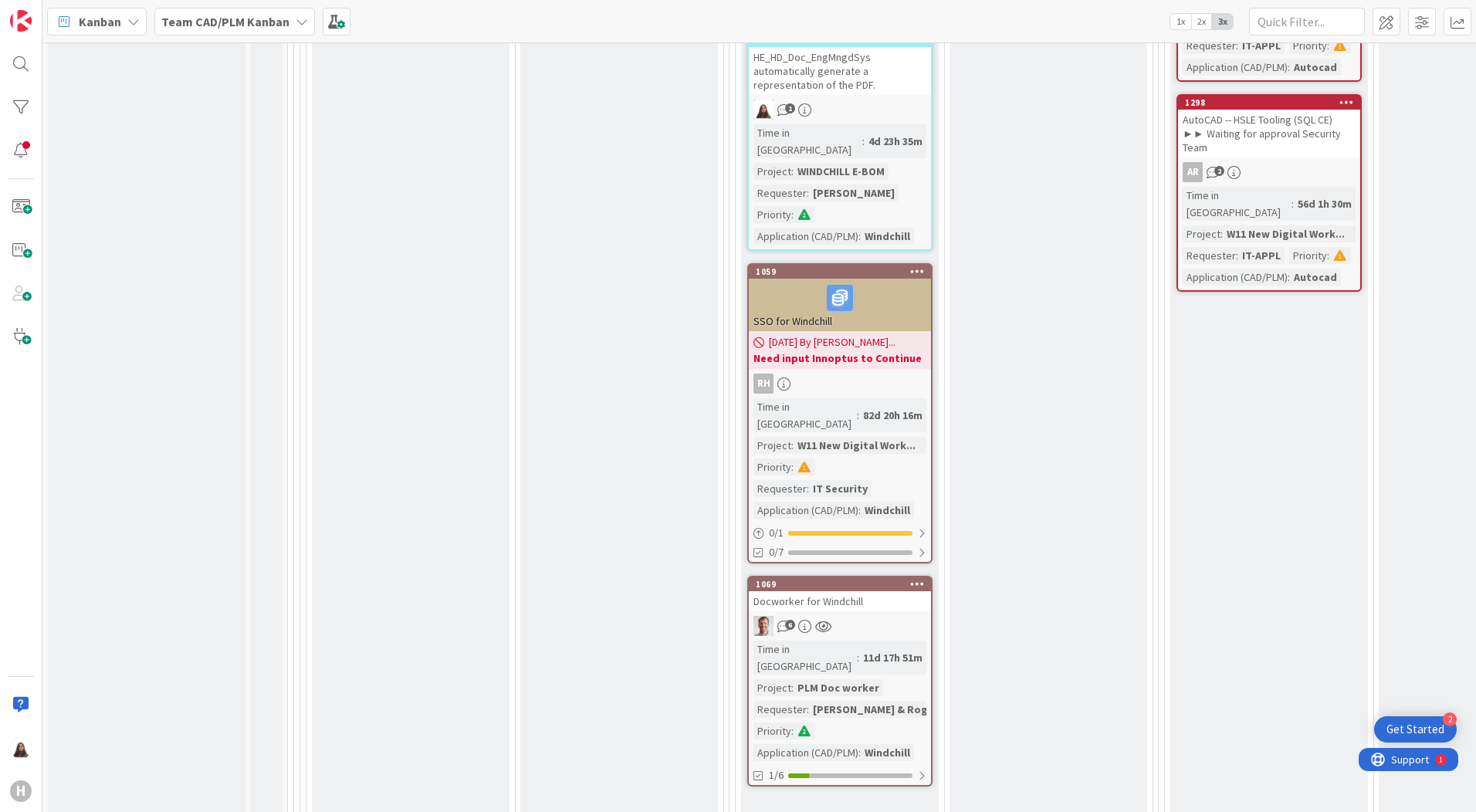
click at [600, 496] on div "Analyse Done Add Card... 1831 Azure Migration - SpiraTeam RH [DATE] Not Set Tim…" at bounding box center [619, 240] width 197 height 2742
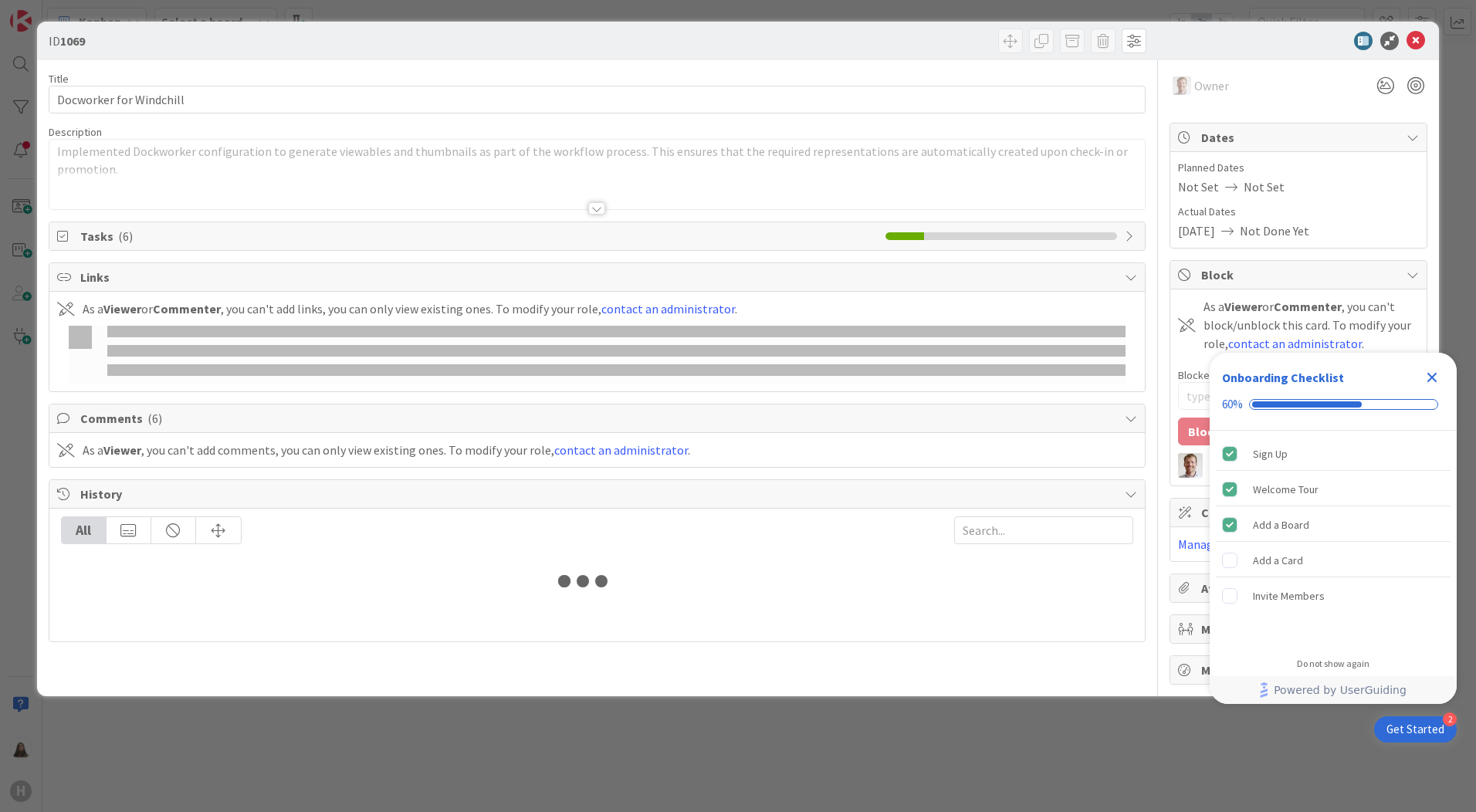
type input "desktop"
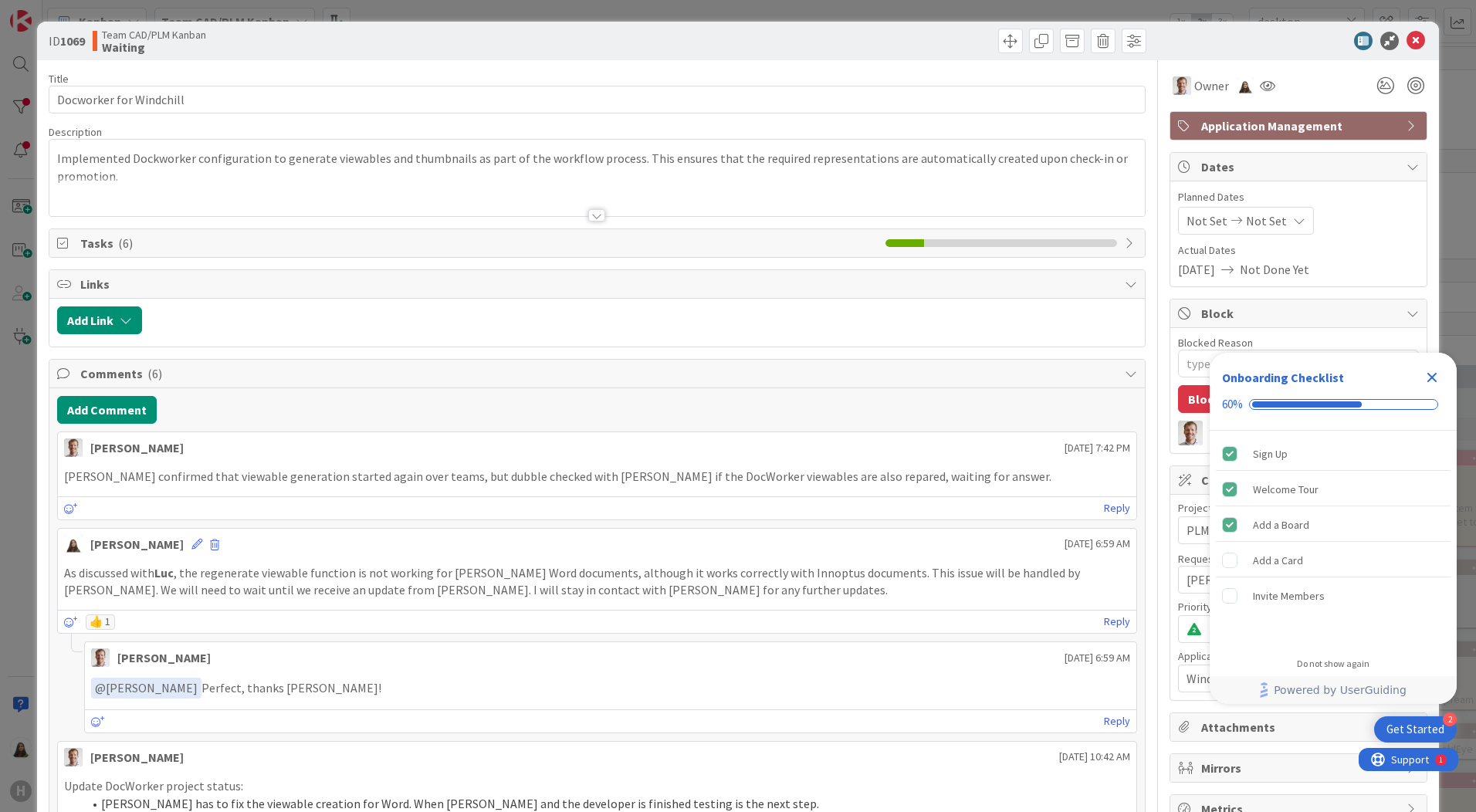
type textarea "x"
click at [1428, 374] on icon "Close Checklist" at bounding box center [1432, 378] width 10 height 10
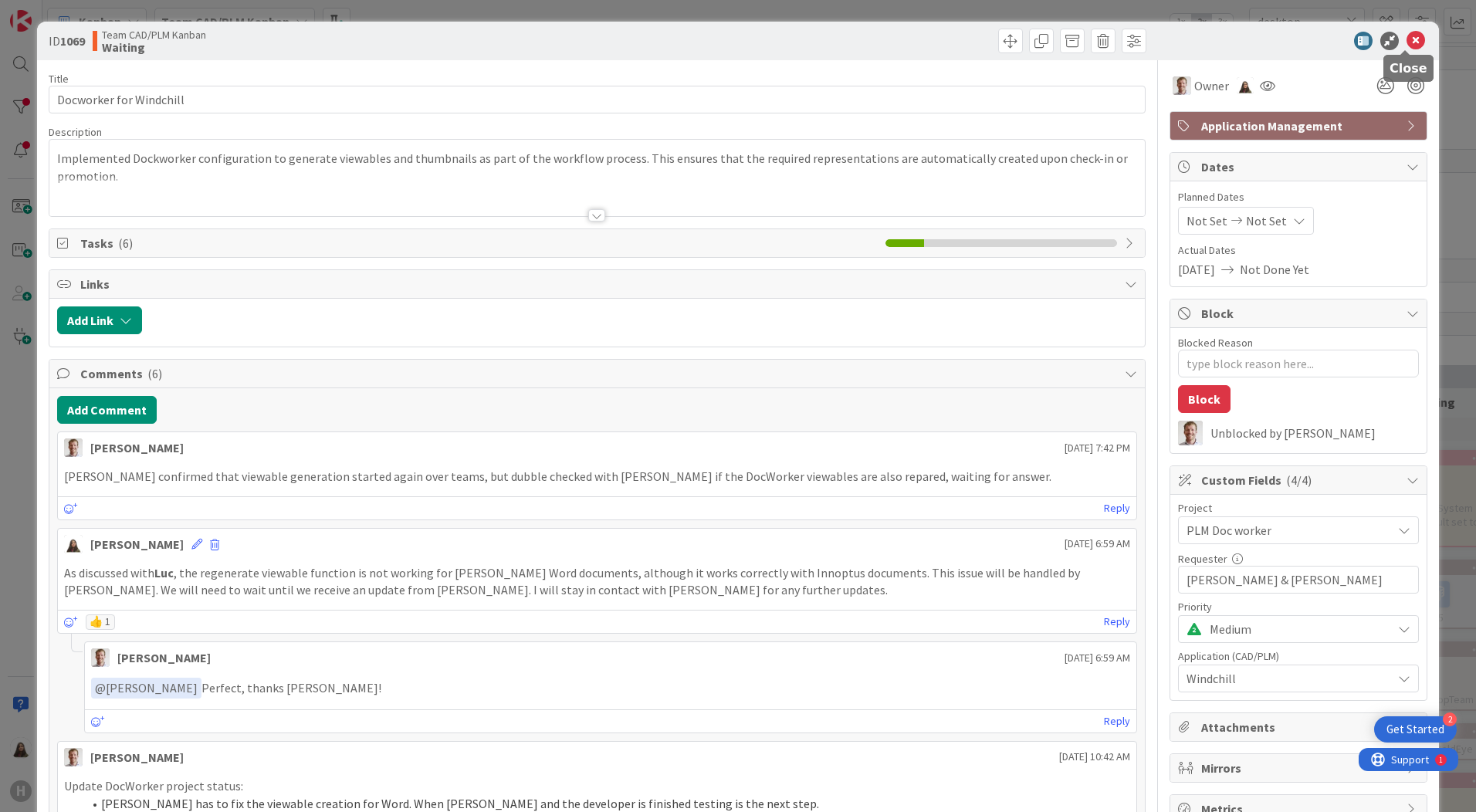
click at [1407, 41] on icon at bounding box center [1415, 40] width 19 height 19
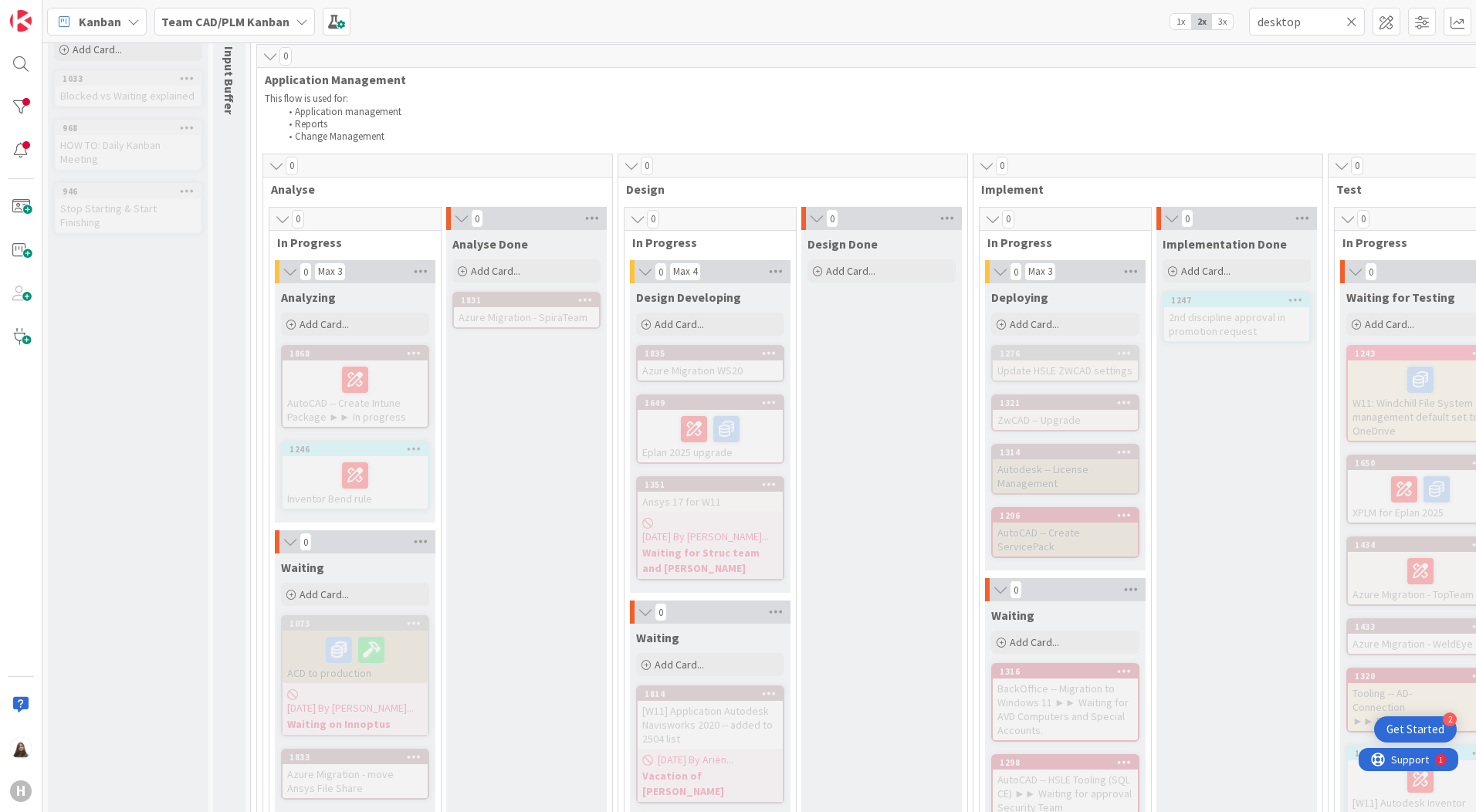
scroll to position [78, 0]
